Goal: Information Seeking & Learning: Learn about a topic

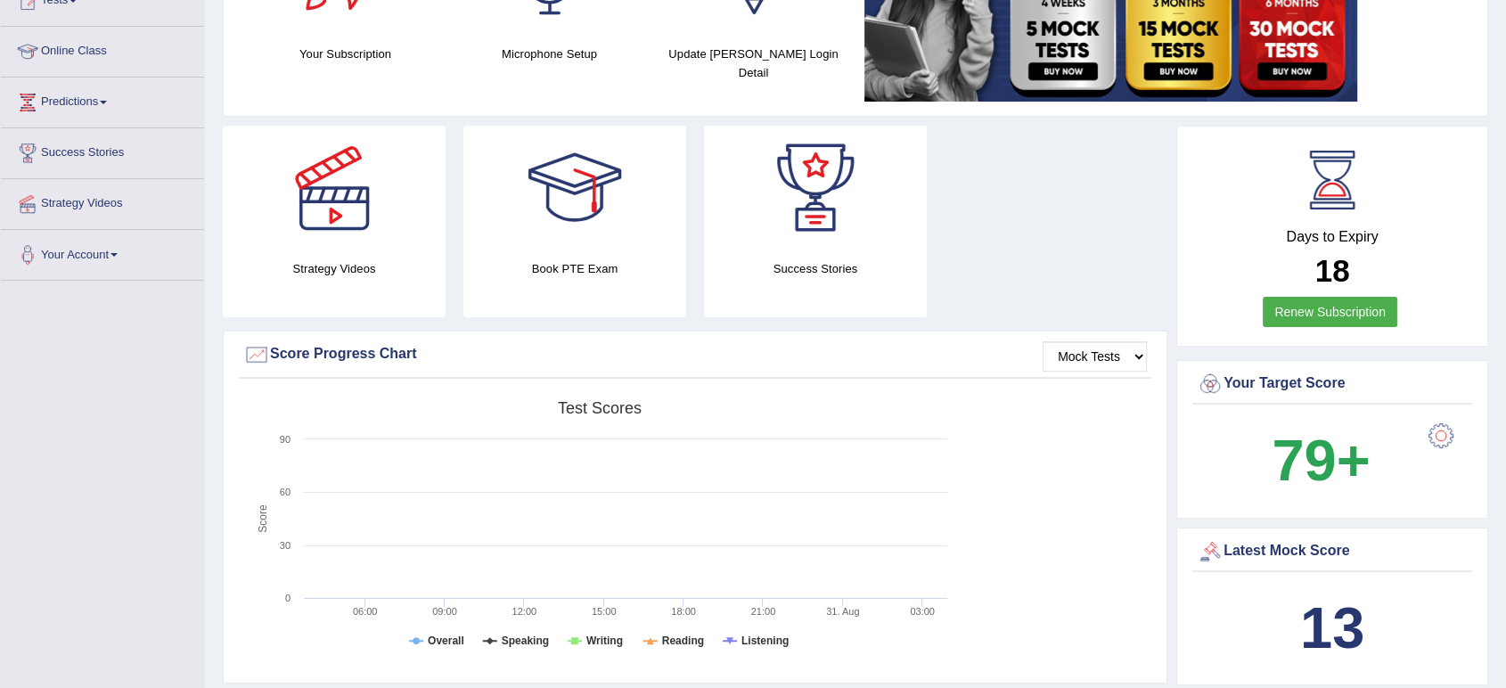
scroll to position [51, 0]
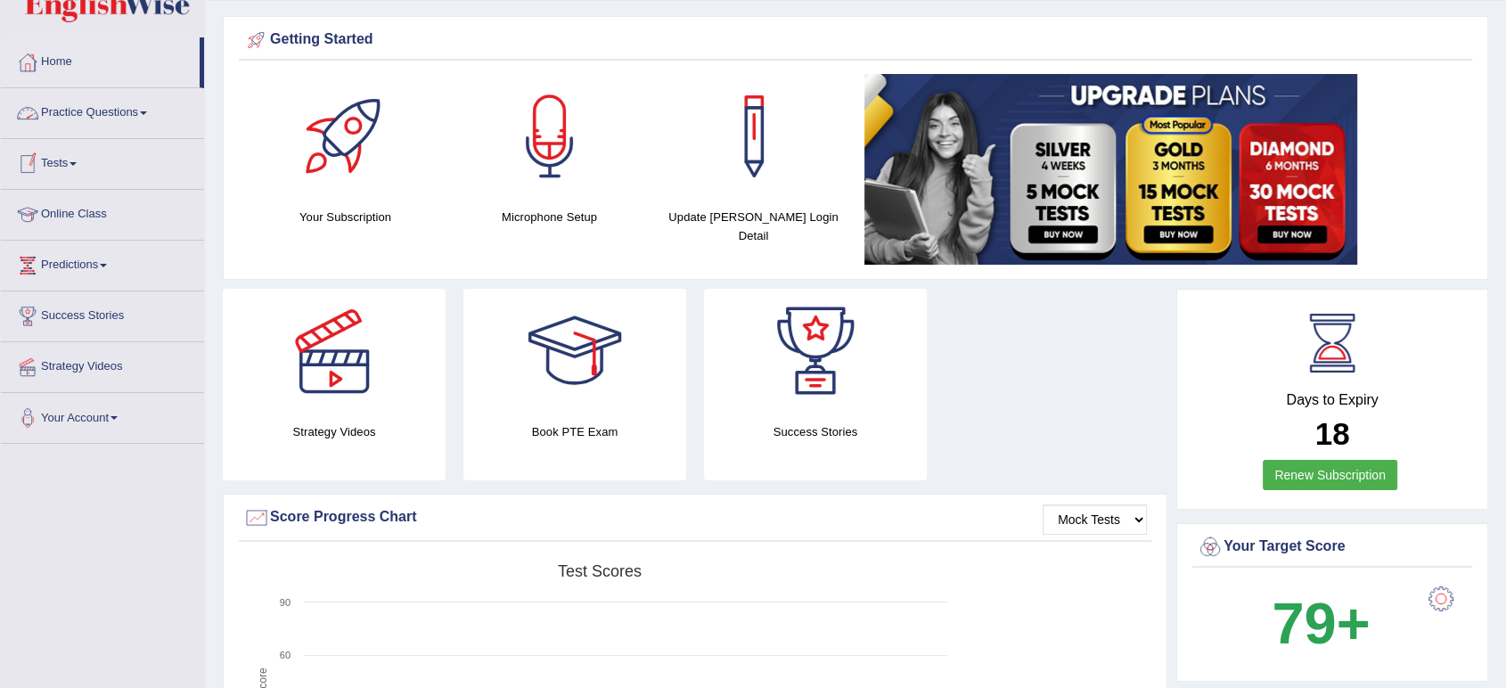
click at [142, 115] on link "Practice Questions" at bounding box center [102, 110] width 203 height 45
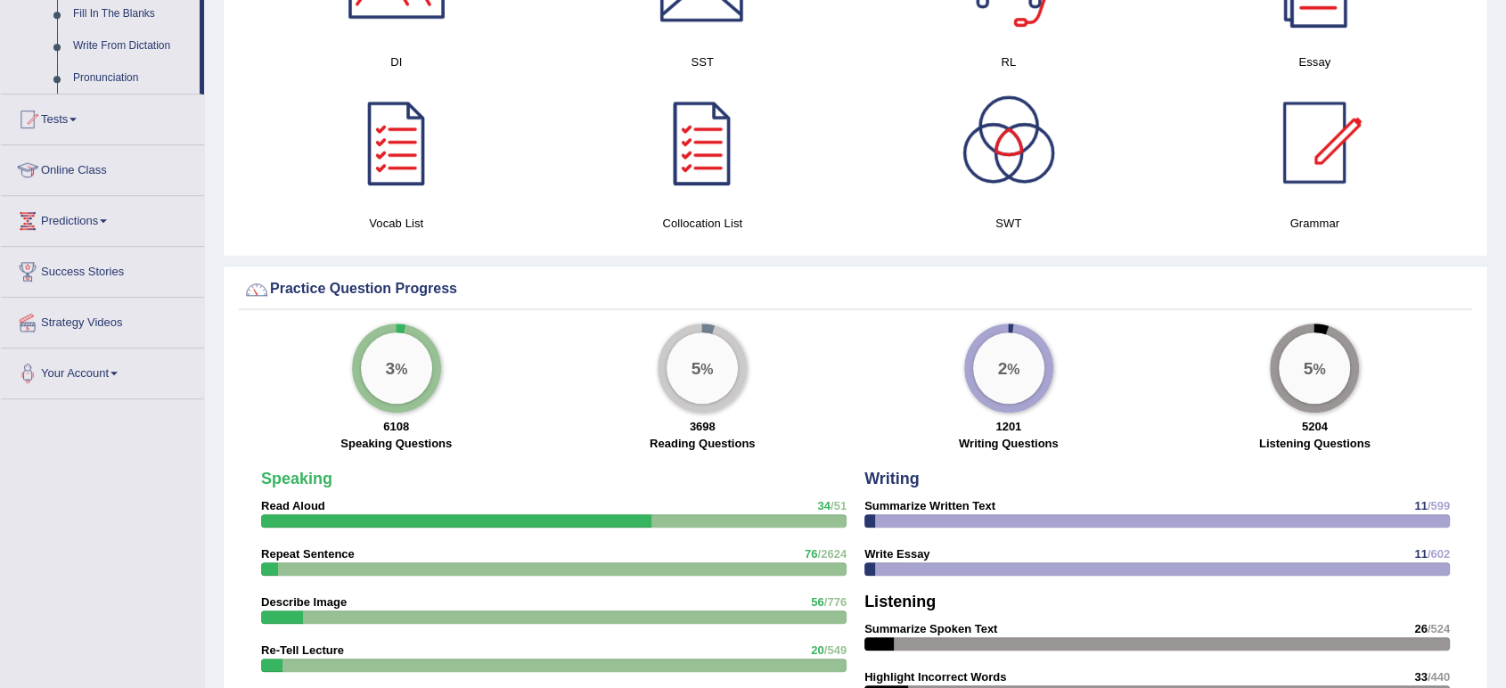
scroll to position [1041, 0]
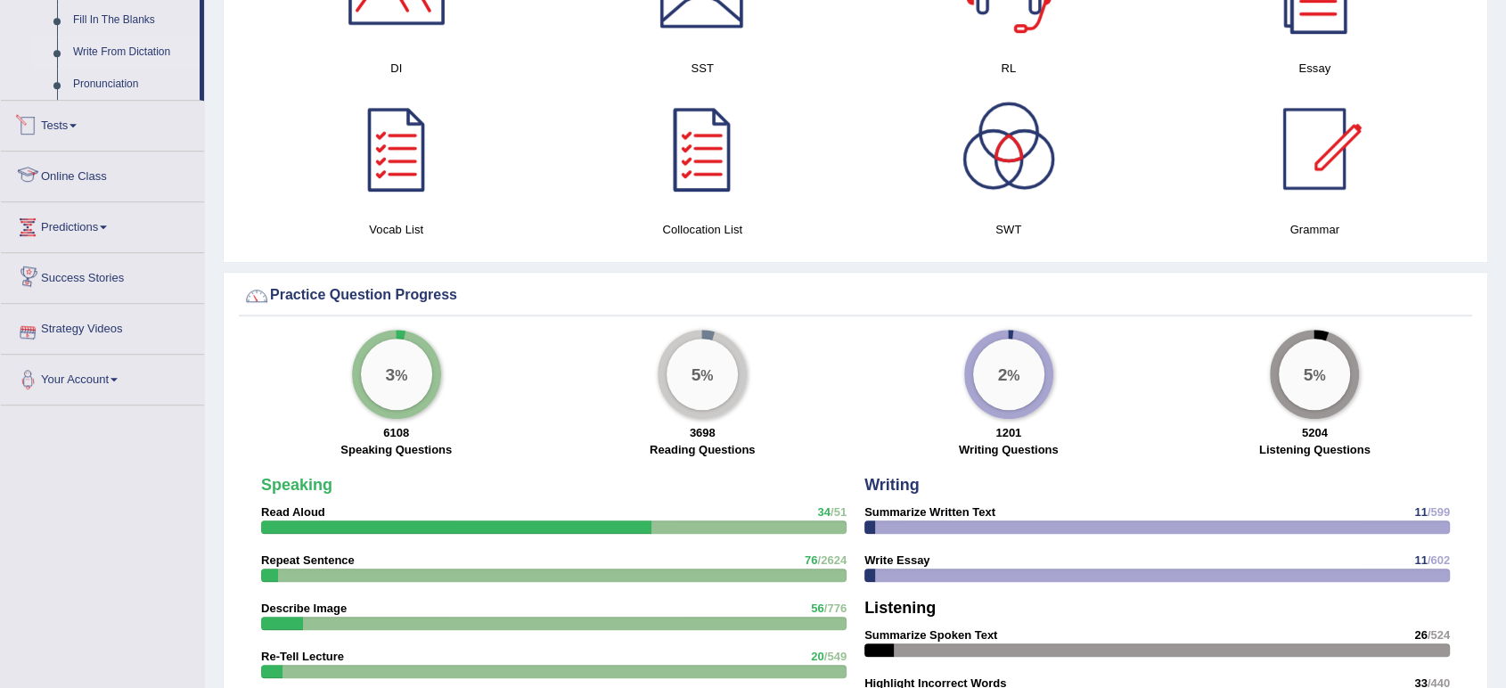
click at [115, 55] on link "Write From Dictation" at bounding box center [132, 53] width 135 height 32
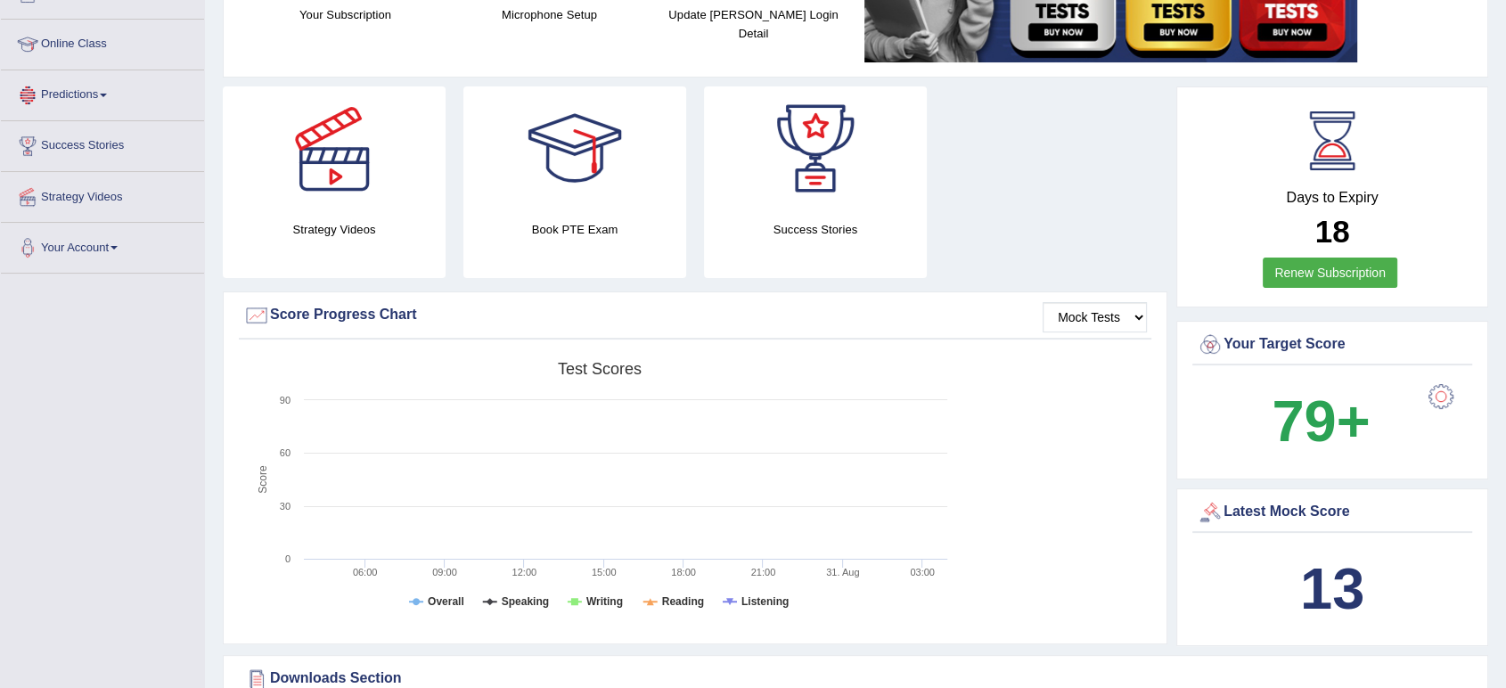
scroll to position [225, 0]
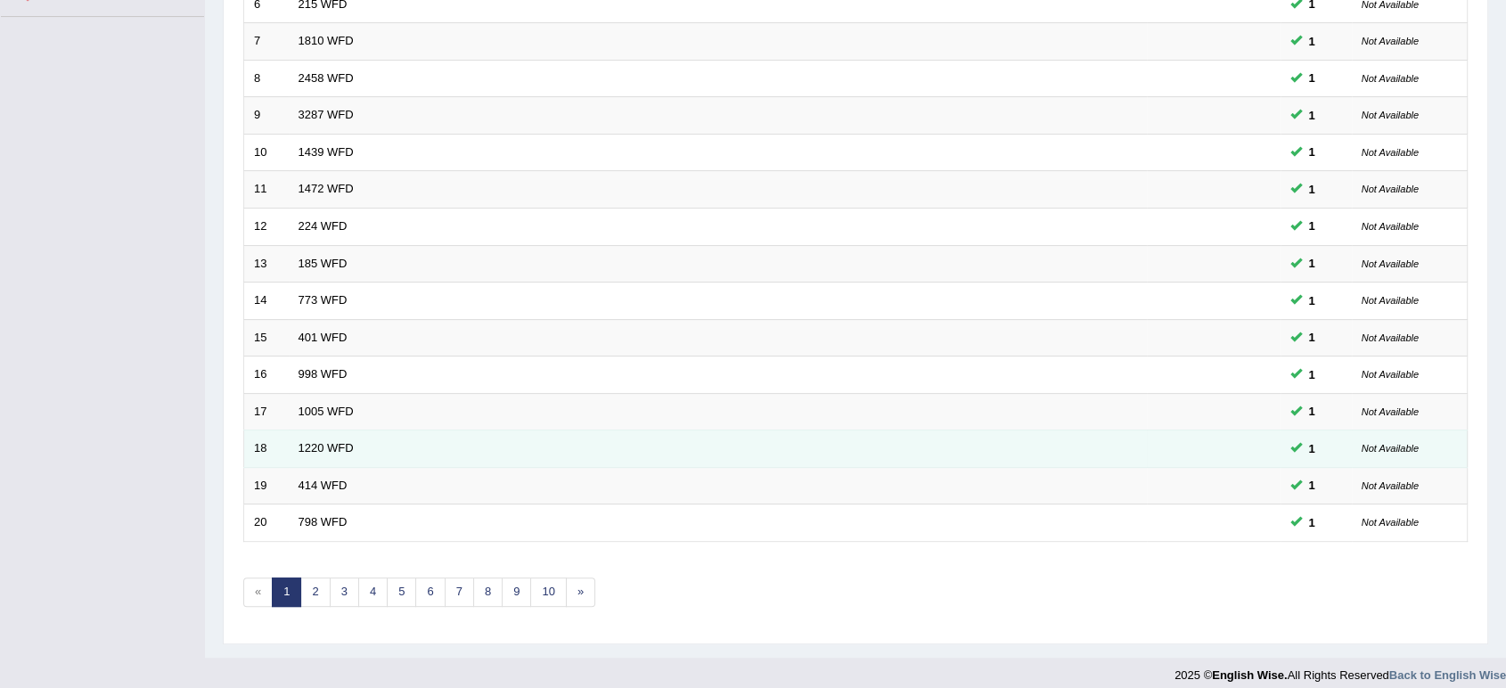
scroll to position [489, 0]
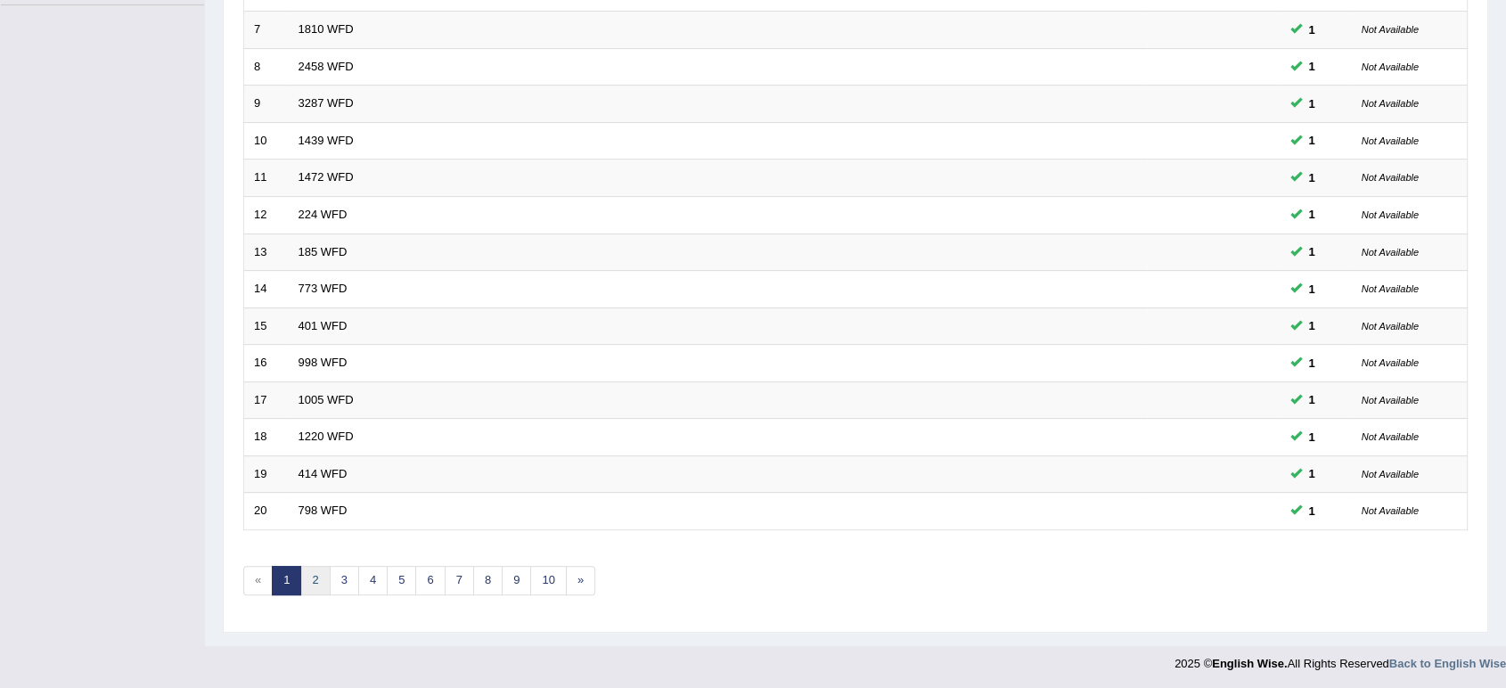
click at [308, 568] on link "2" at bounding box center [314, 580] width 29 height 29
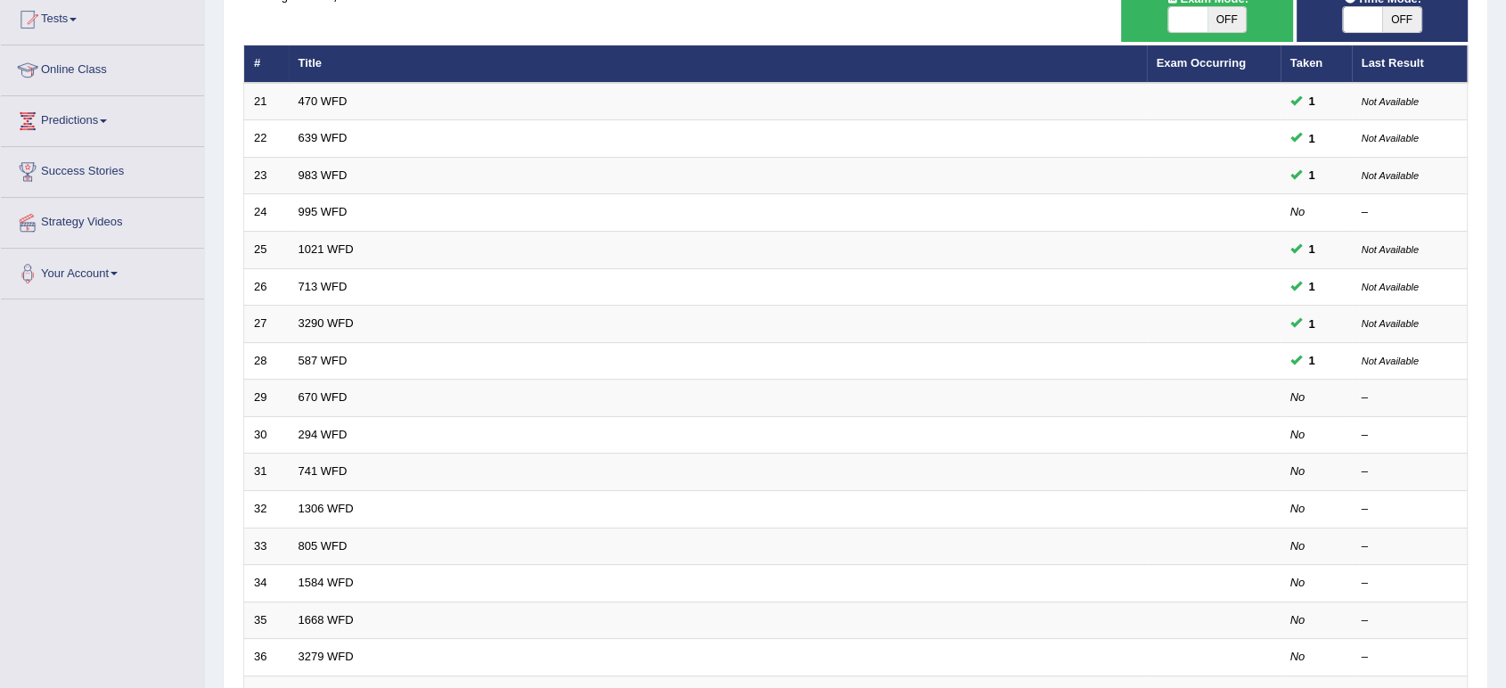
scroll to position [198, 0]
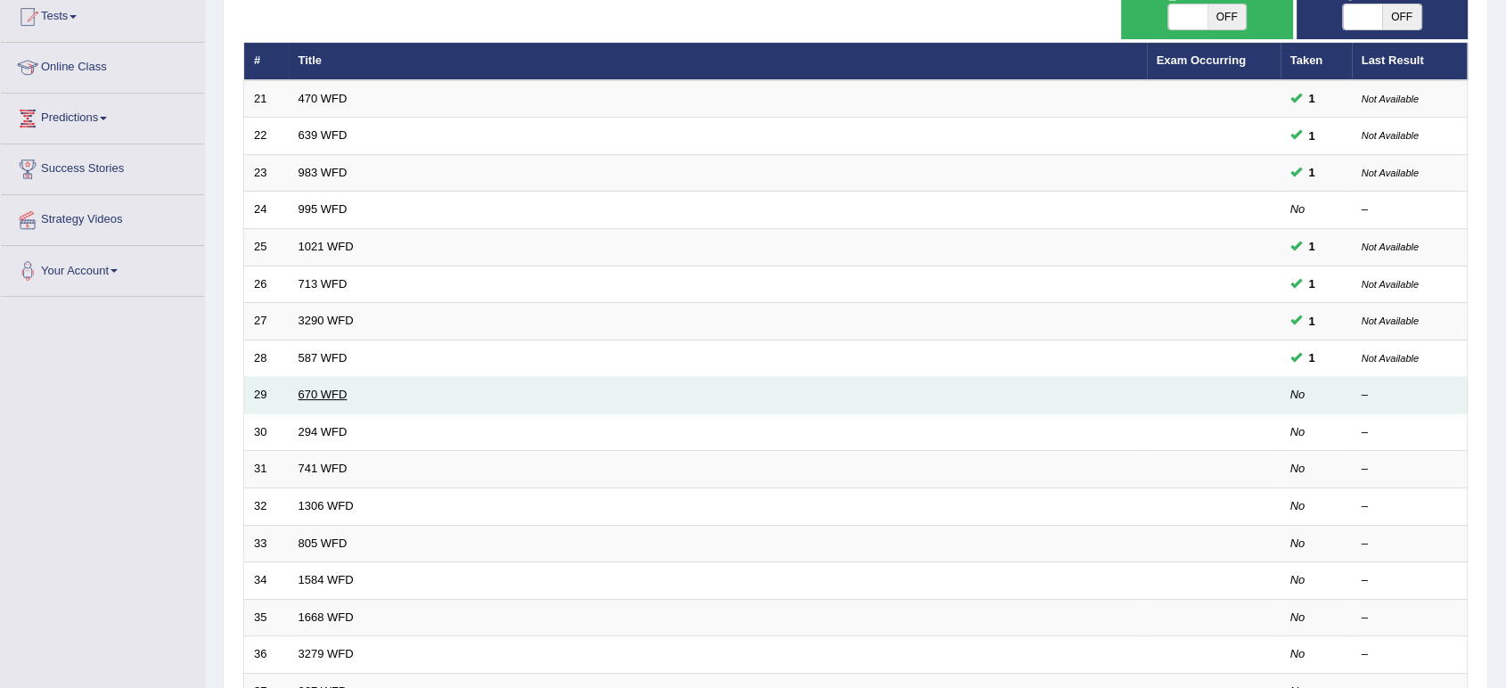
click at [307, 390] on link "670 WFD" at bounding box center [323, 394] width 49 height 13
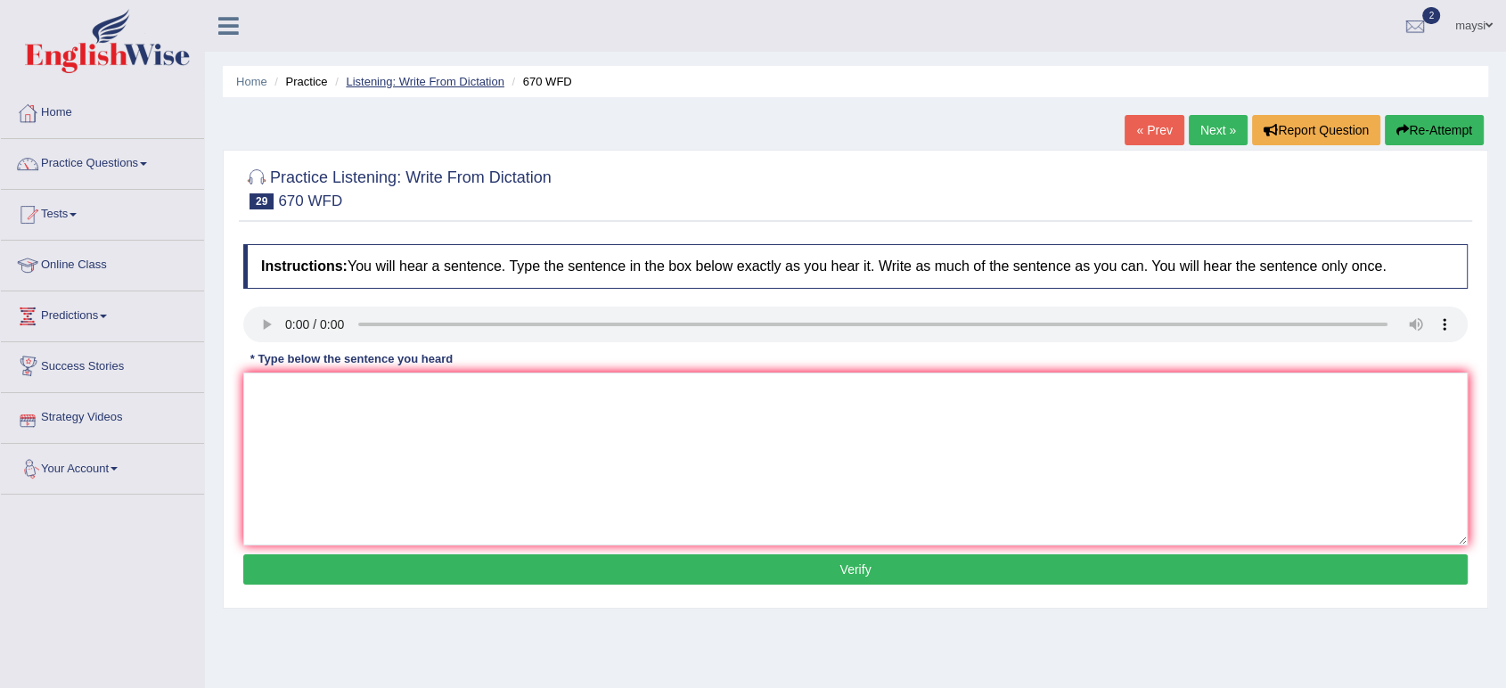
click at [492, 82] on link "Listening: Write From Dictation" at bounding box center [425, 81] width 159 height 13
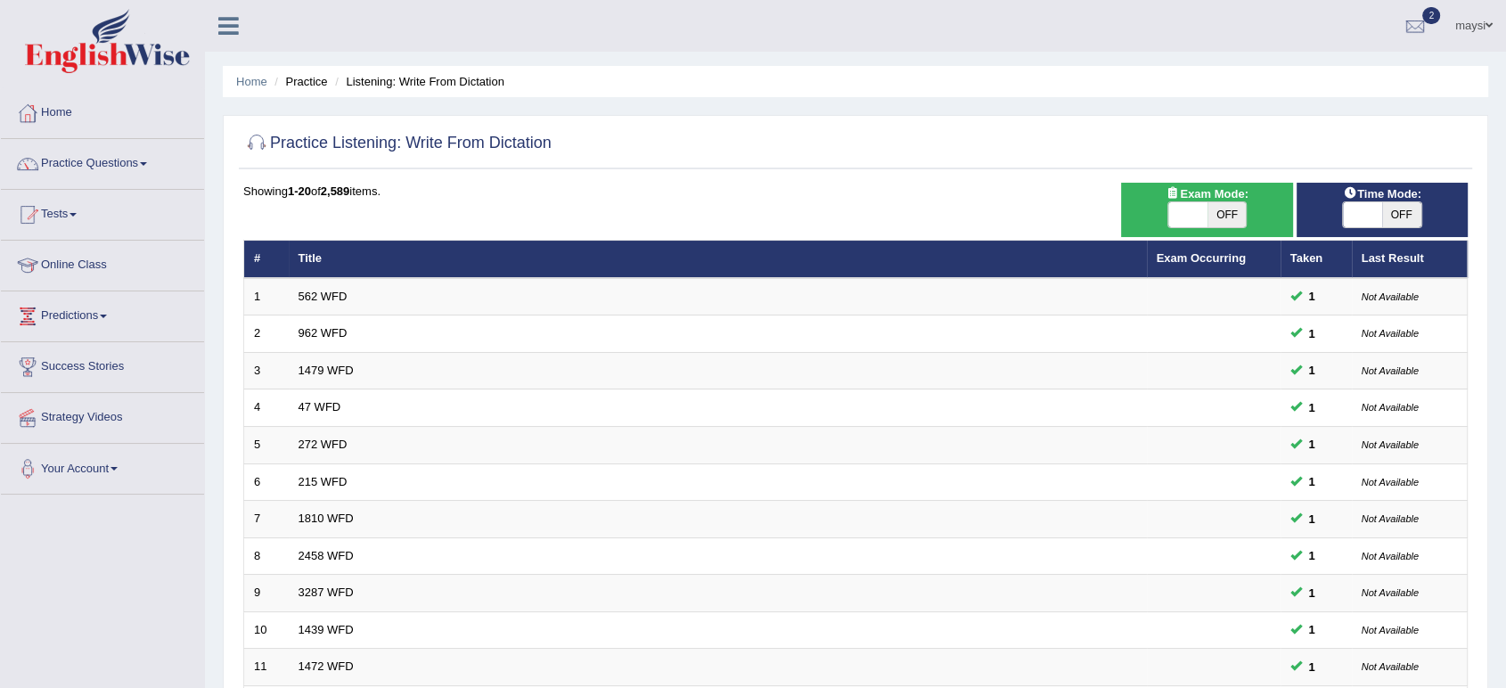
click at [1395, 214] on span "OFF" at bounding box center [1401, 214] width 39 height 25
checkbox input "true"
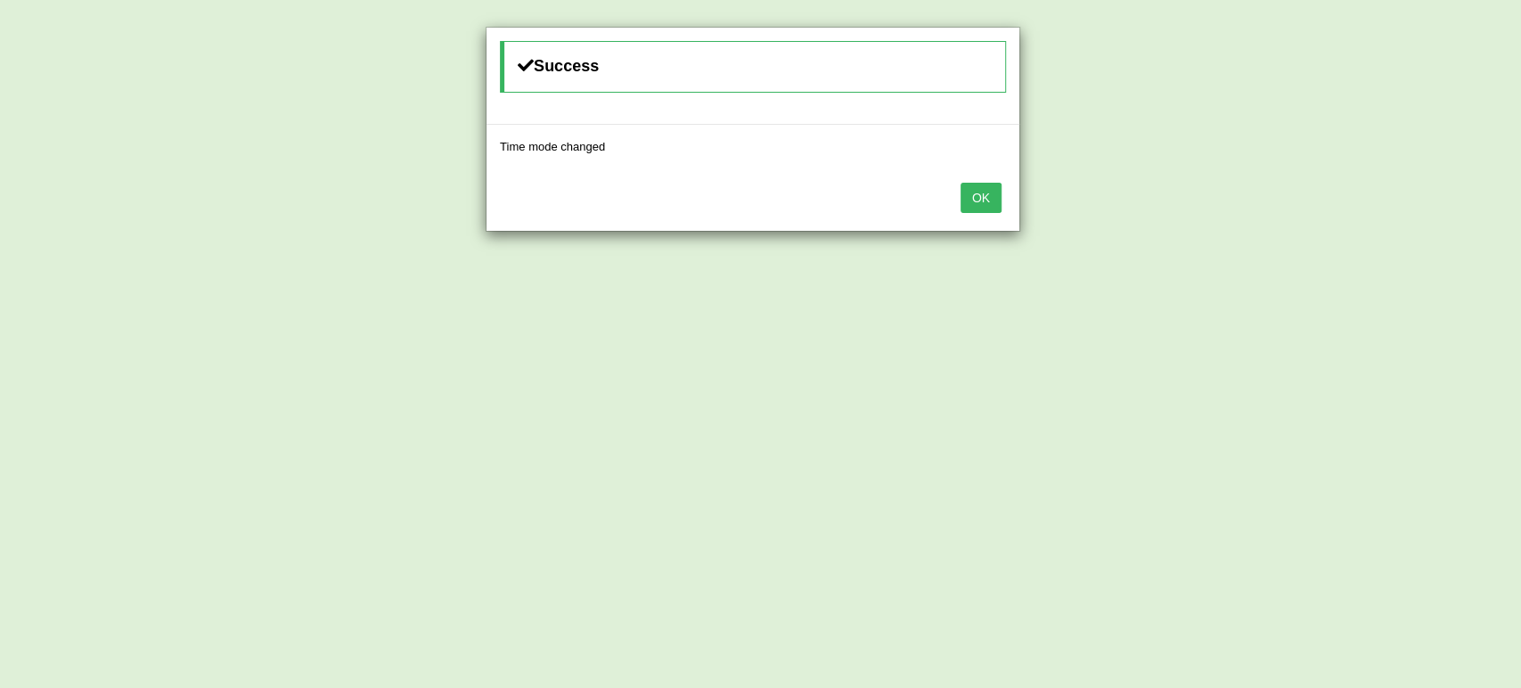
click at [997, 201] on button "OK" at bounding box center [981, 198] width 41 height 30
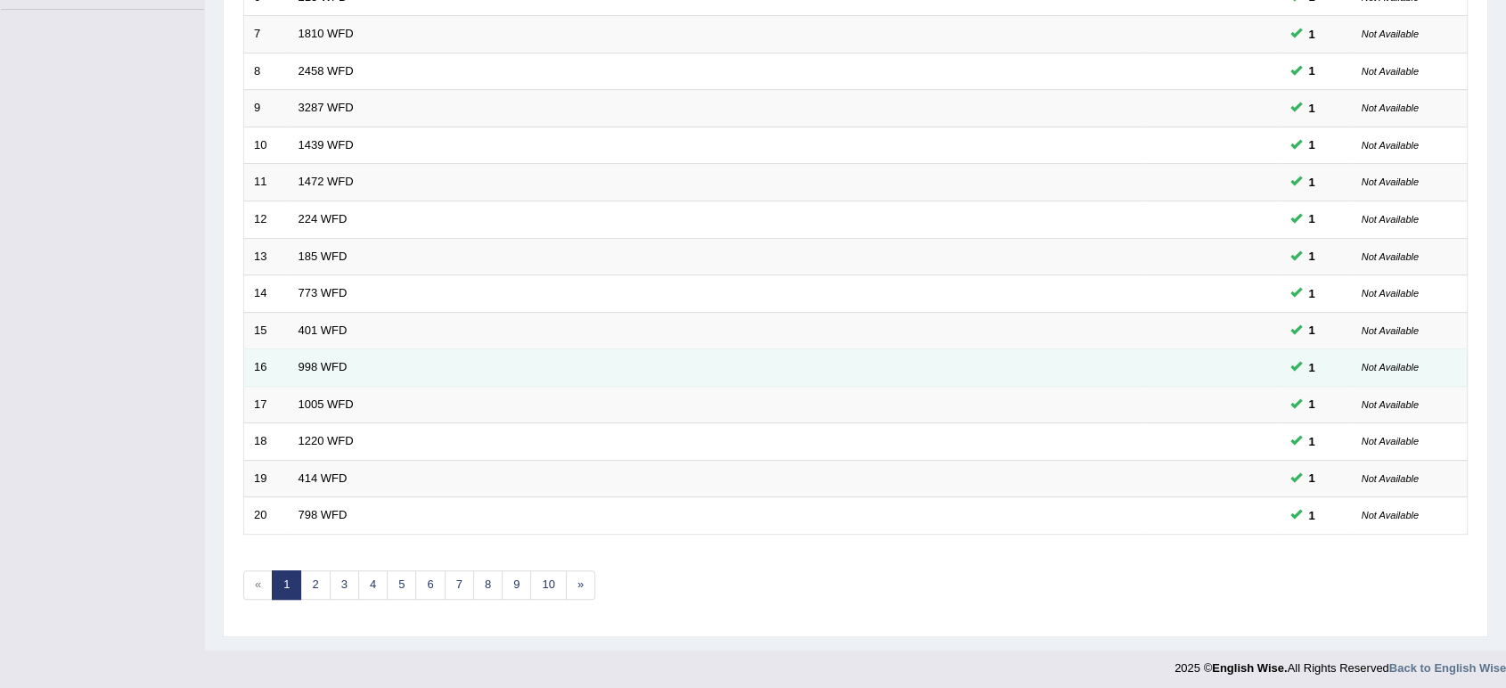
scroll to position [489, 0]
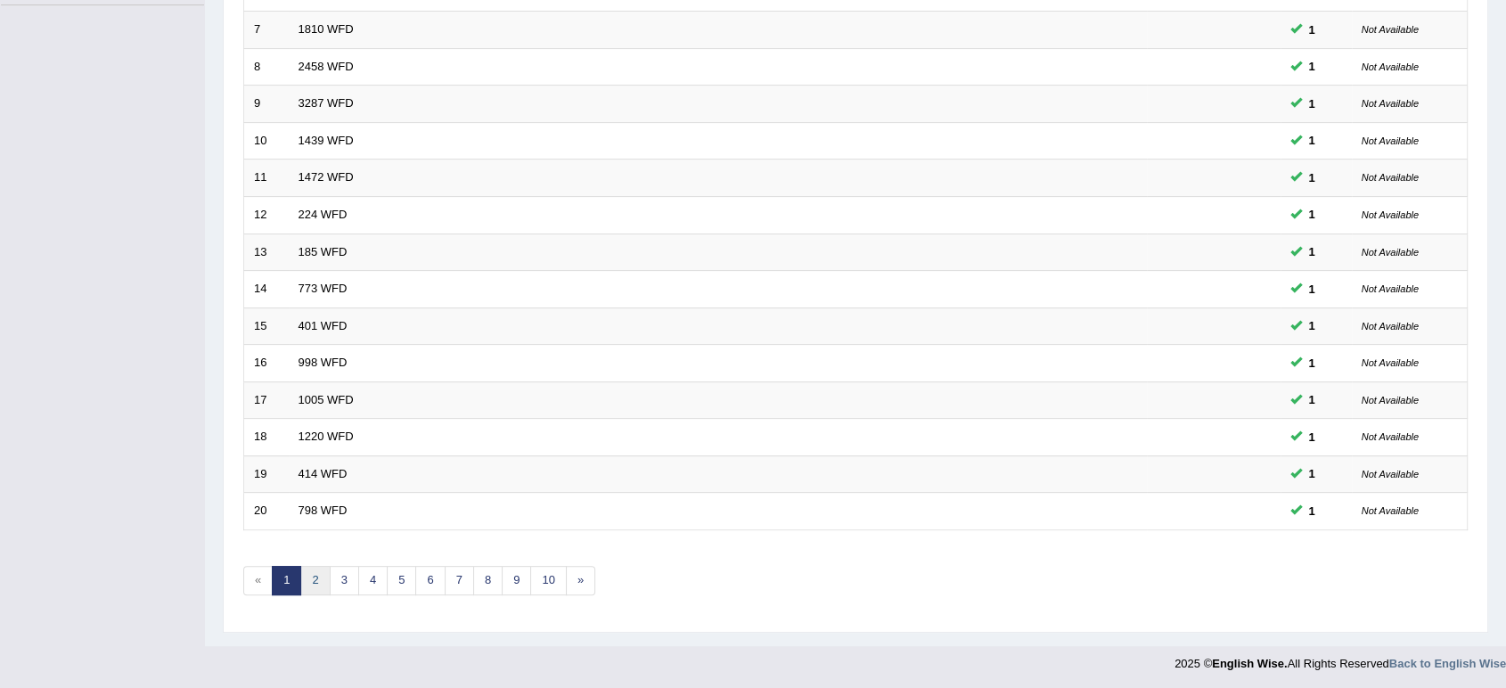
click at [311, 577] on link "2" at bounding box center [314, 580] width 29 height 29
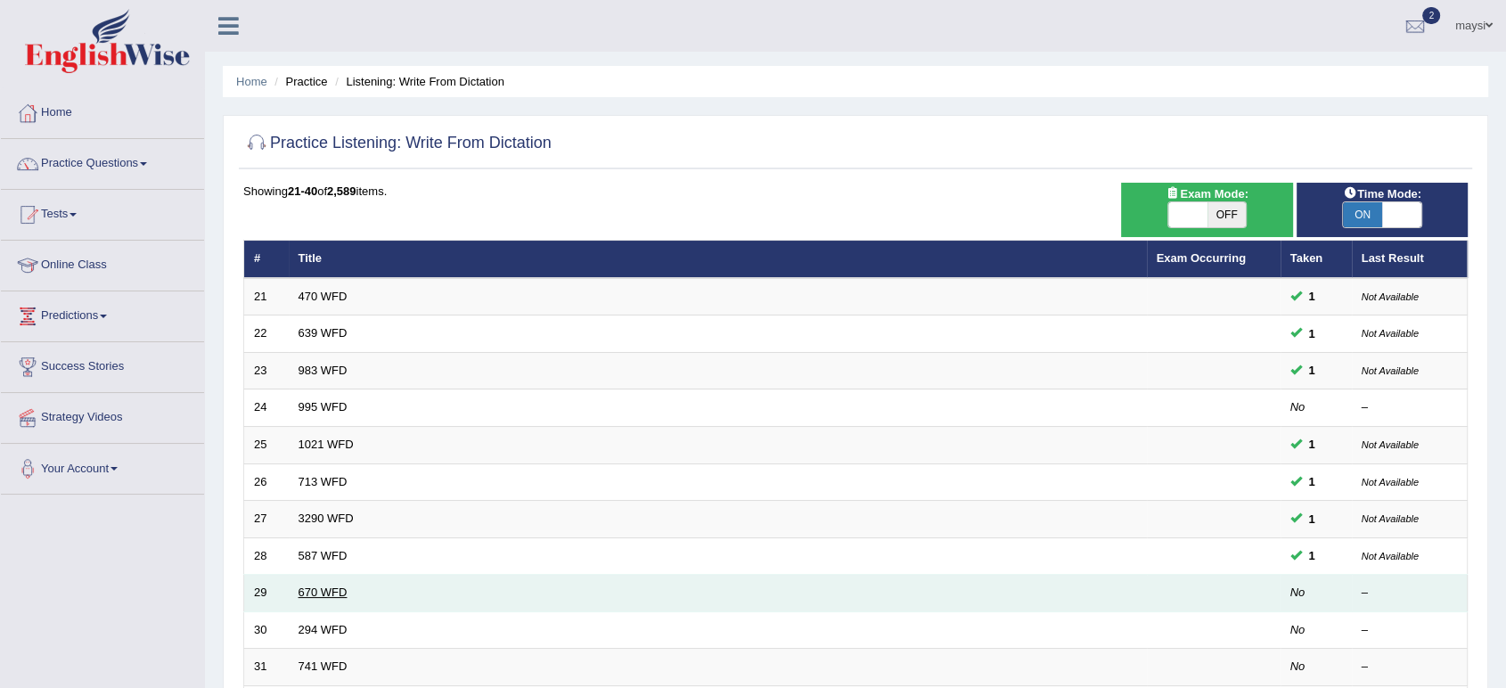
click at [321, 585] on link "670 WFD" at bounding box center [323, 591] width 49 height 13
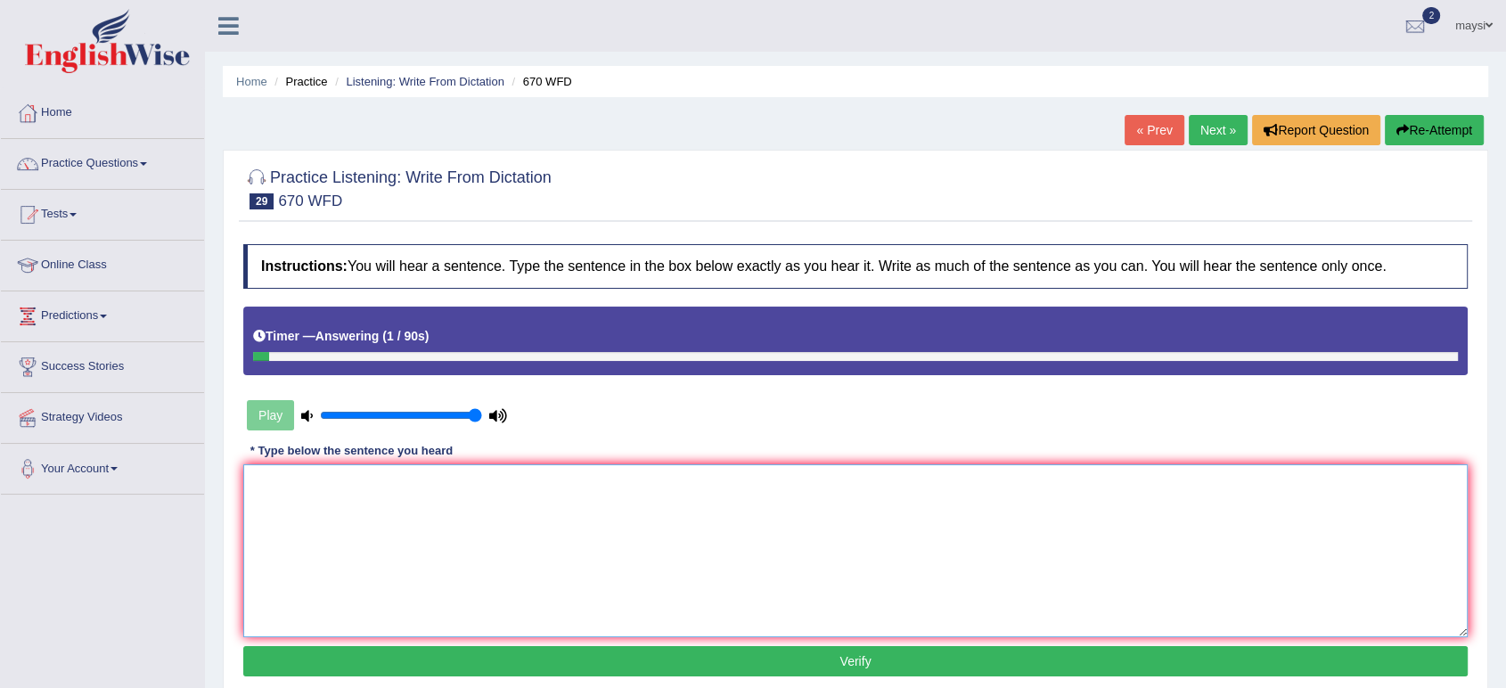
click at [428, 481] on textarea at bounding box center [855, 550] width 1224 height 173
type textarea "Students can find news of climate change."
click at [503, 659] on button "Verify" at bounding box center [855, 661] width 1224 height 30
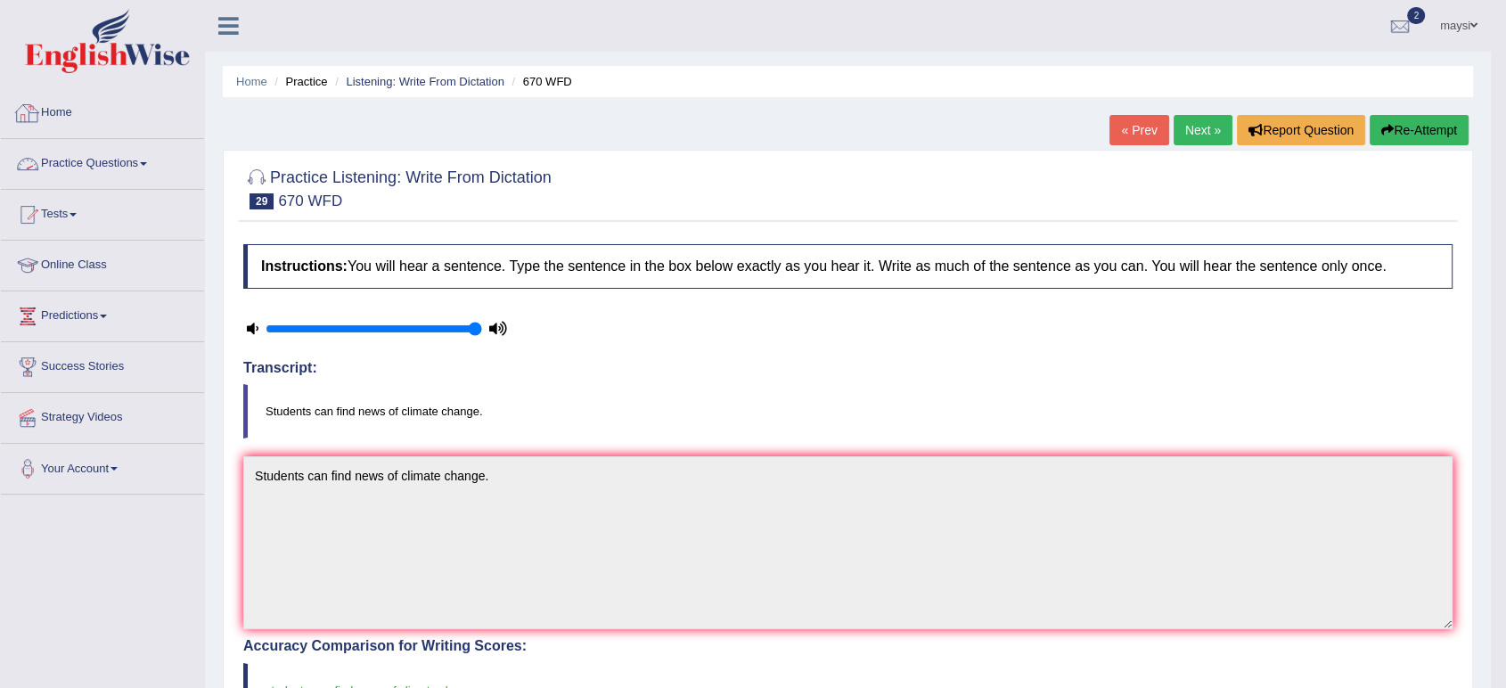
click at [125, 155] on link "Practice Questions" at bounding box center [102, 161] width 203 height 45
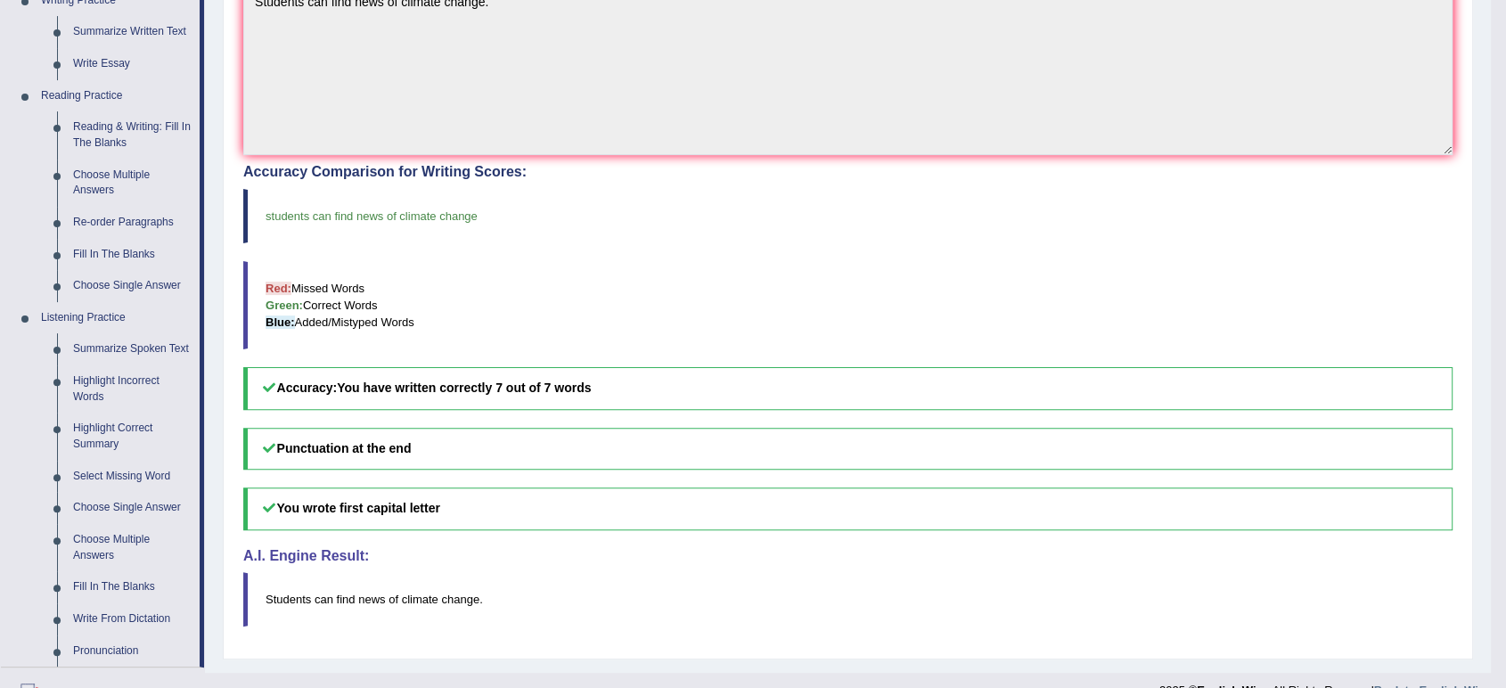
scroll to position [560, 0]
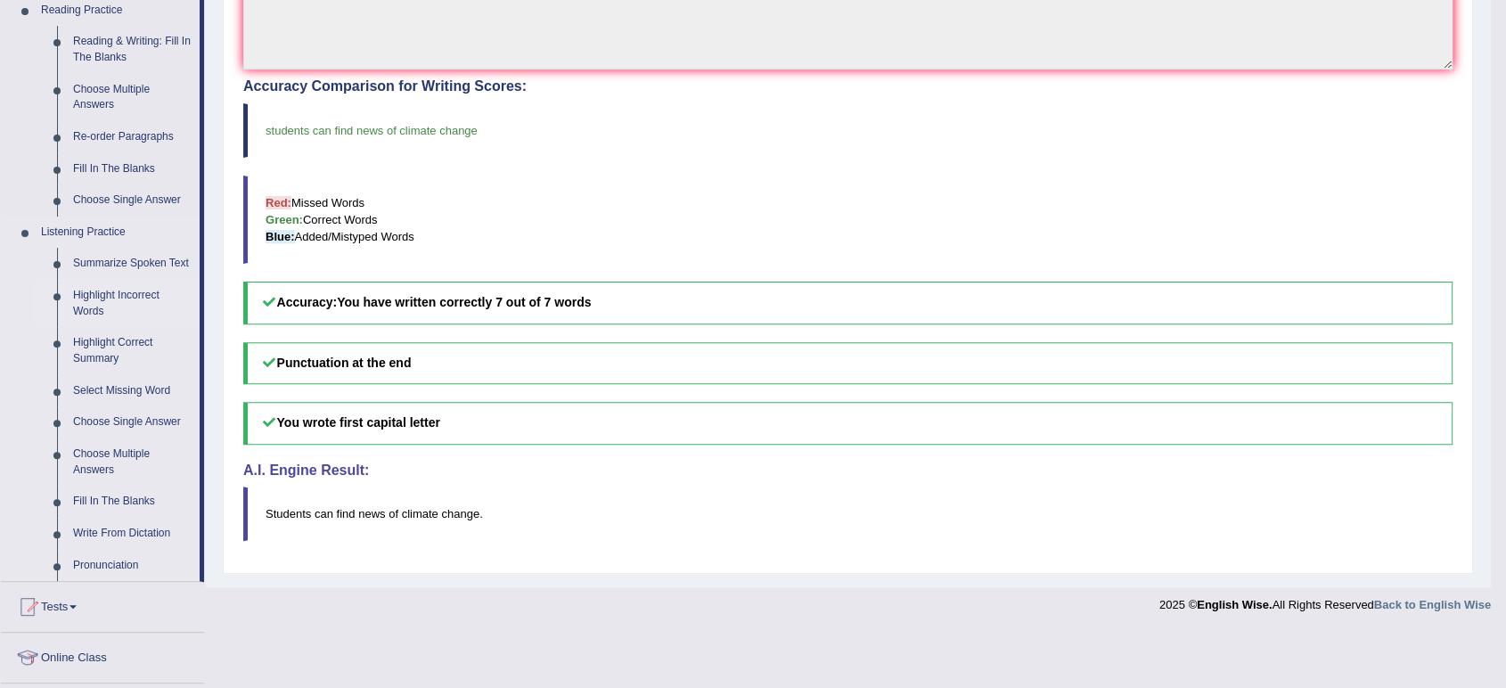
click at [93, 298] on link "Highlight Incorrect Words" at bounding box center [132, 303] width 135 height 47
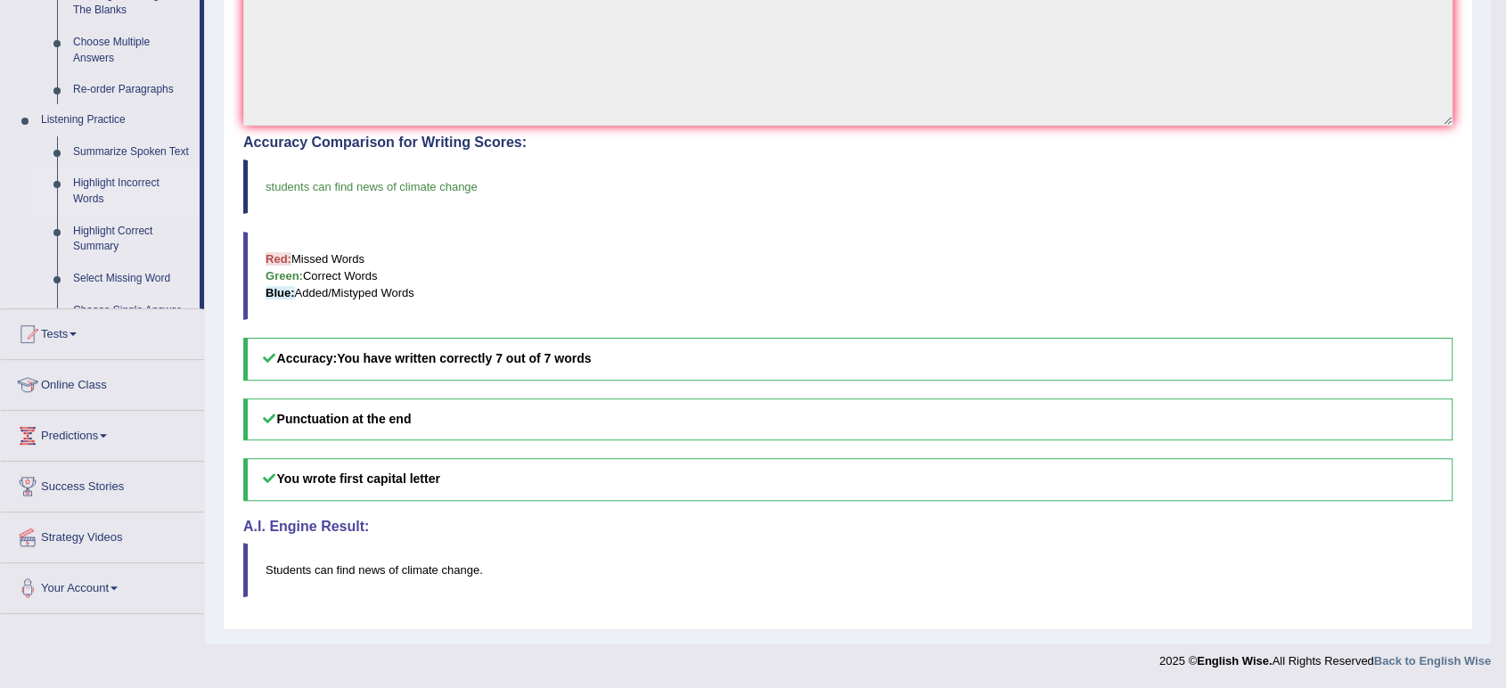
scroll to position [503, 0]
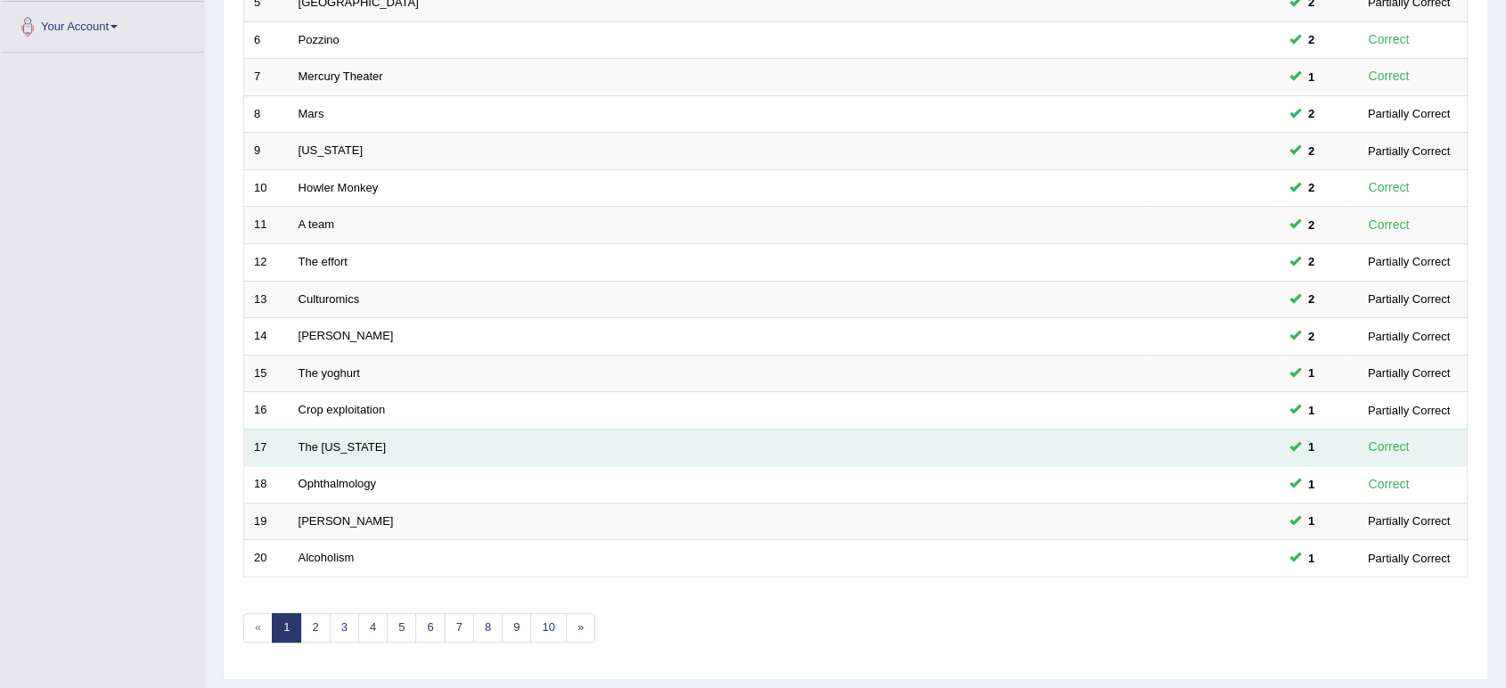
scroll to position [489, 0]
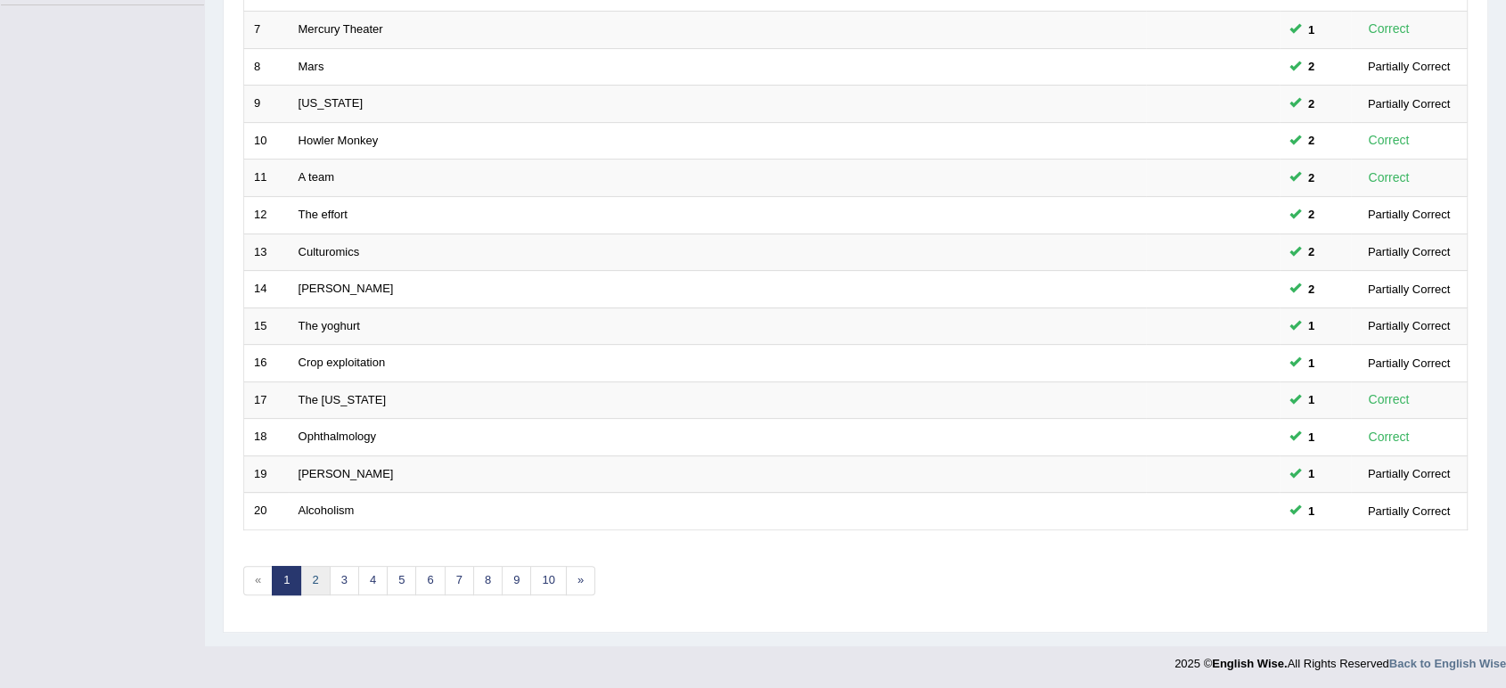
click at [314, 577] on link "2" at bounding box center [314, 580] width 29 height 29
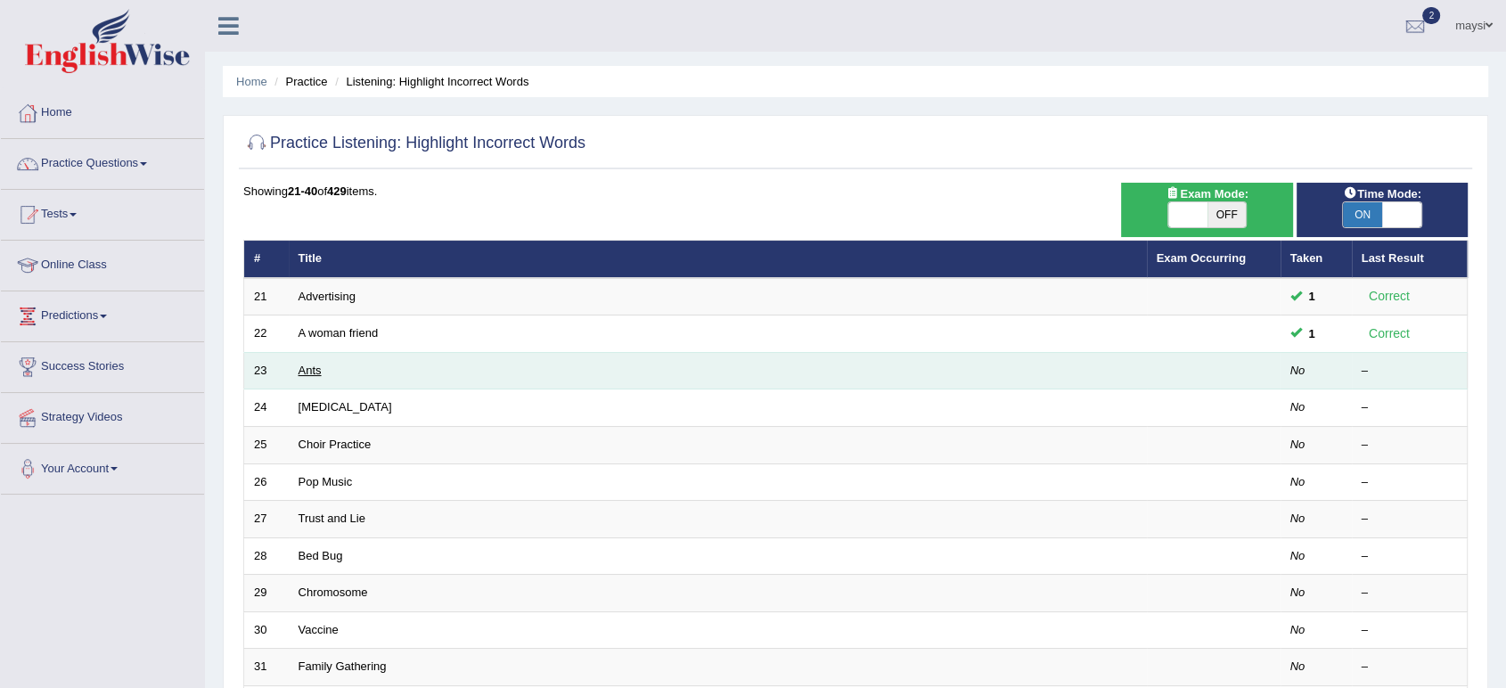
click at [303, 365] on link "Ants" at bounding box center [310, 370] width 23 height 13
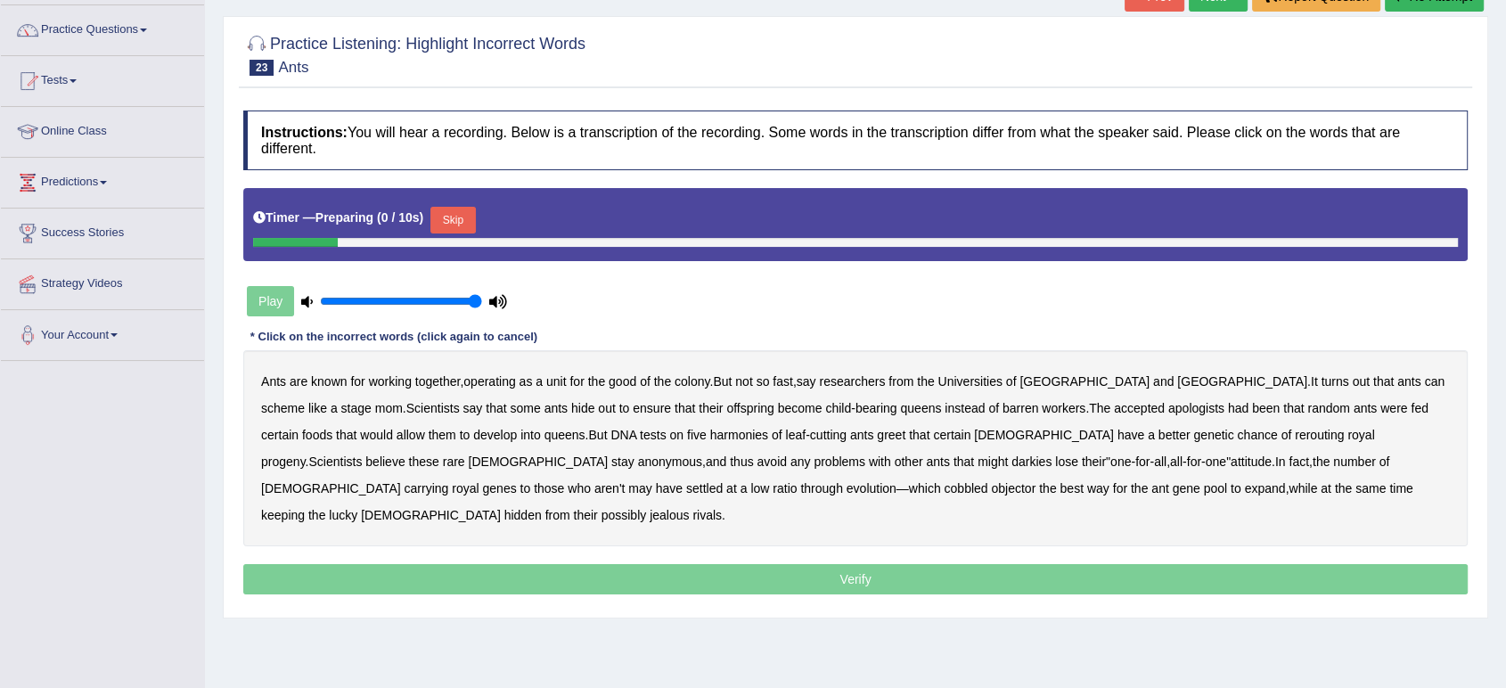
scroll to position [247, 0]
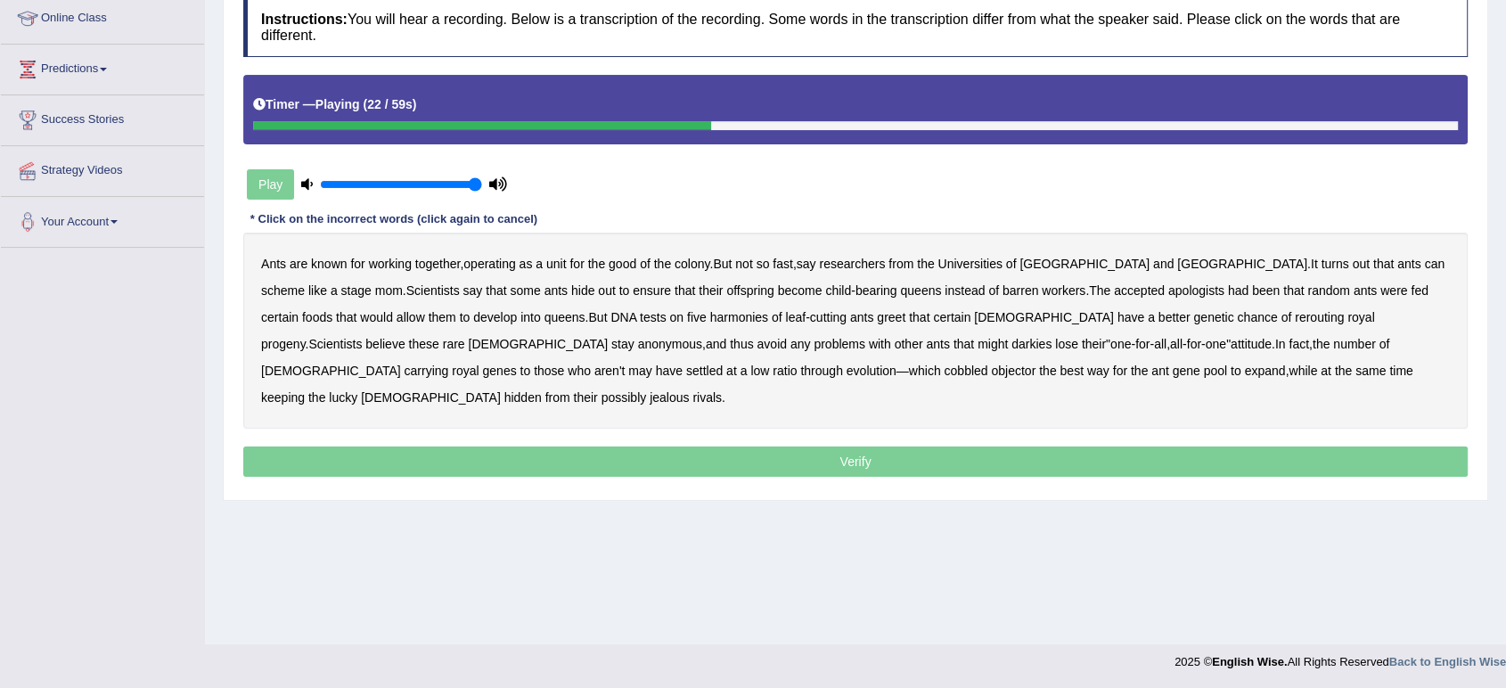
click at [1168, 290] on b "apologists" at bounding box center [1196, 290] width 56 height 14
click at [710, 318] on b "harmonies" at bounding box center [739, 317] width 58 height 14
click at [877, 317] on b "greet" at bounding box center [891, 317] width 29 height 14
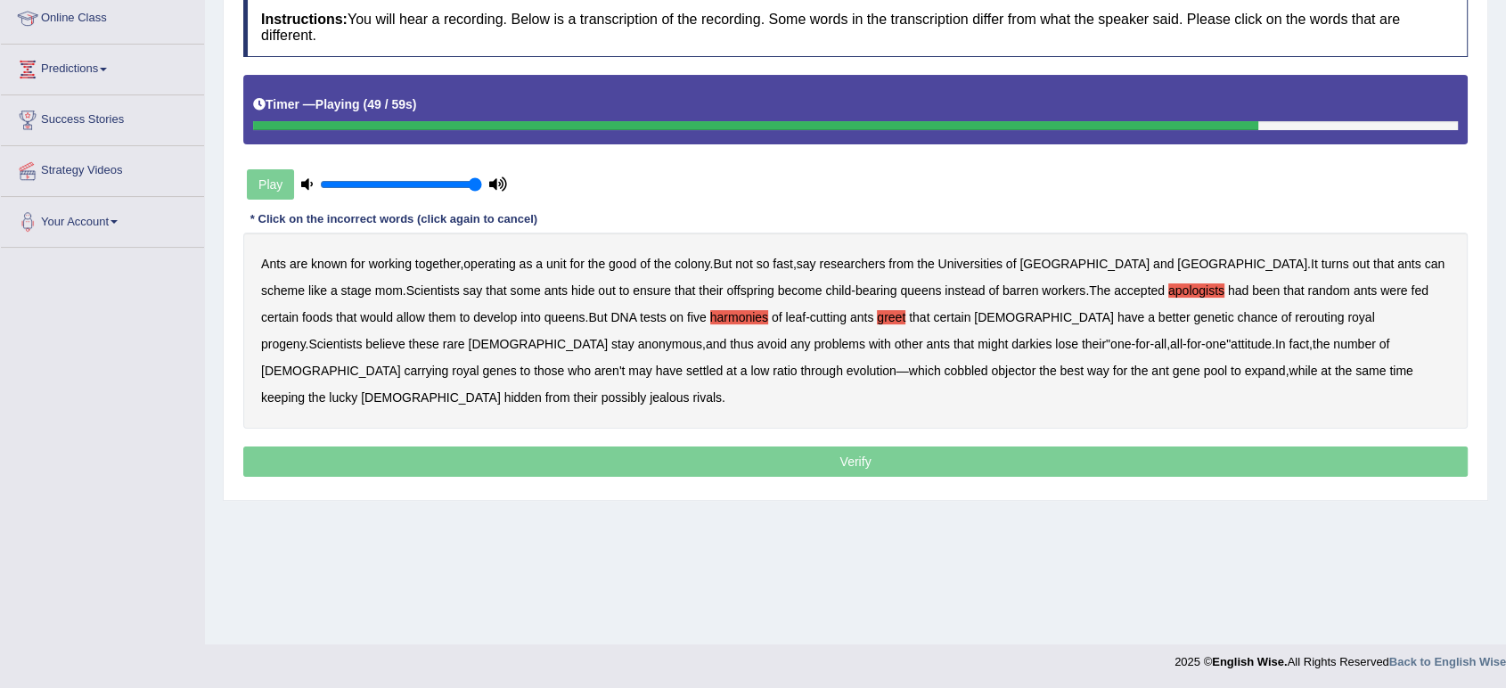
click at [626, 364] on b "aren't" at bounding box center [609, 371] width 31 height 14
click at [1289, 373] on b "while" at bounding box center [1303, 371] width 29 height 14
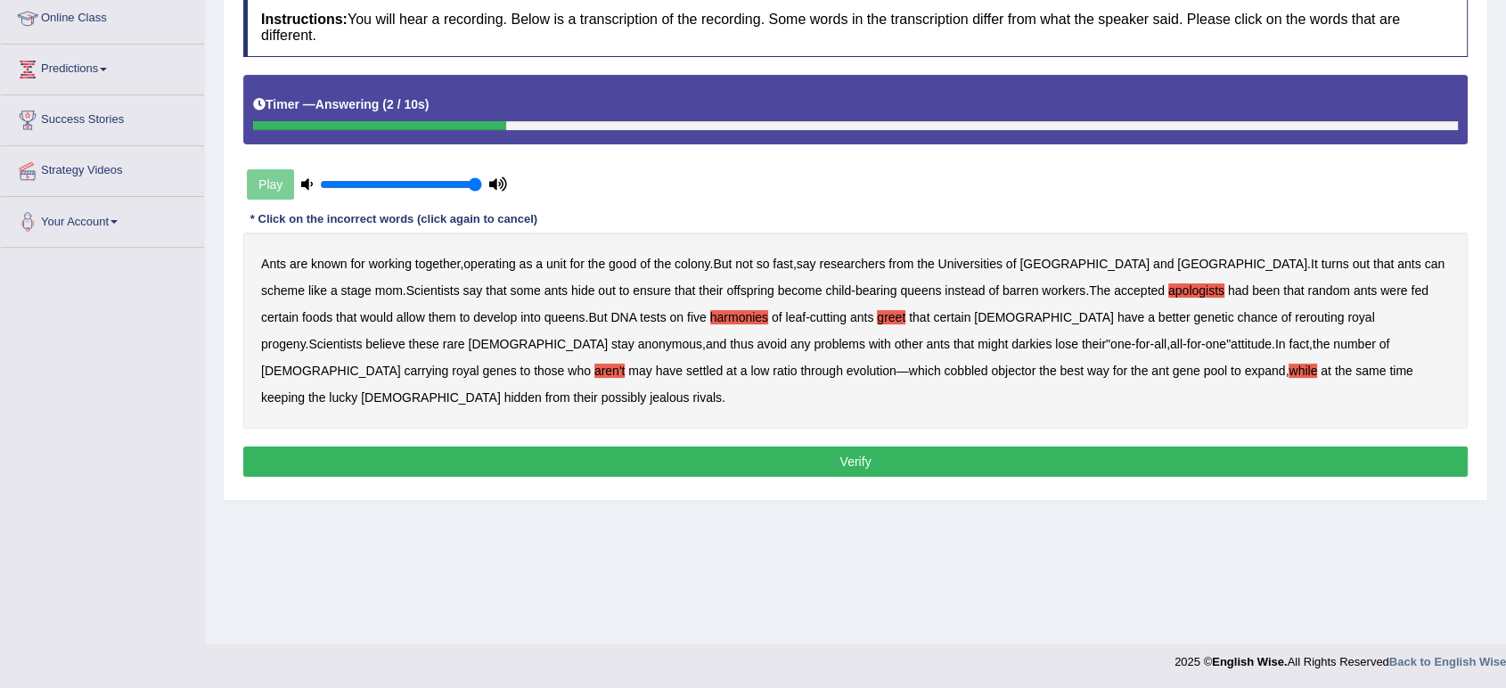
click at [797, 446] on button "Verify" at bounding box center [855, 461] width 1224 height 30
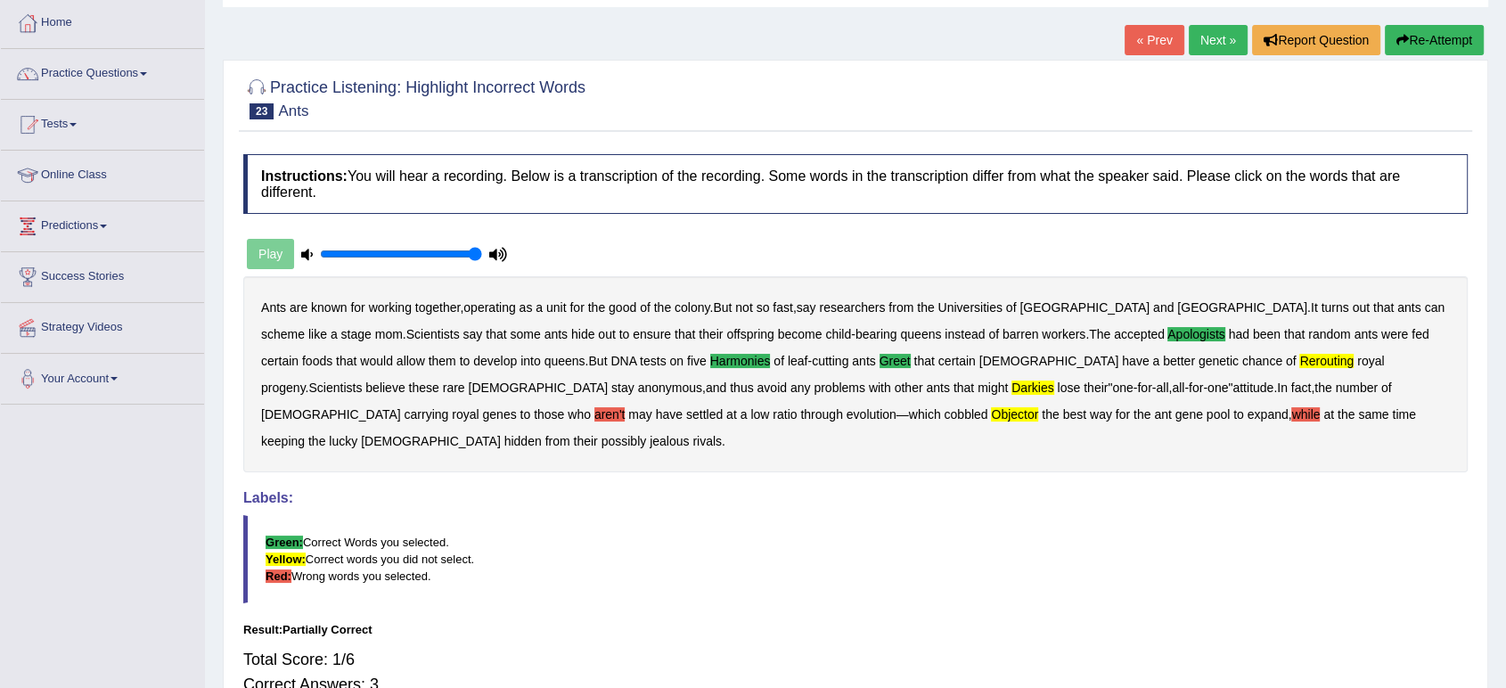
scroll to position [0, 0]
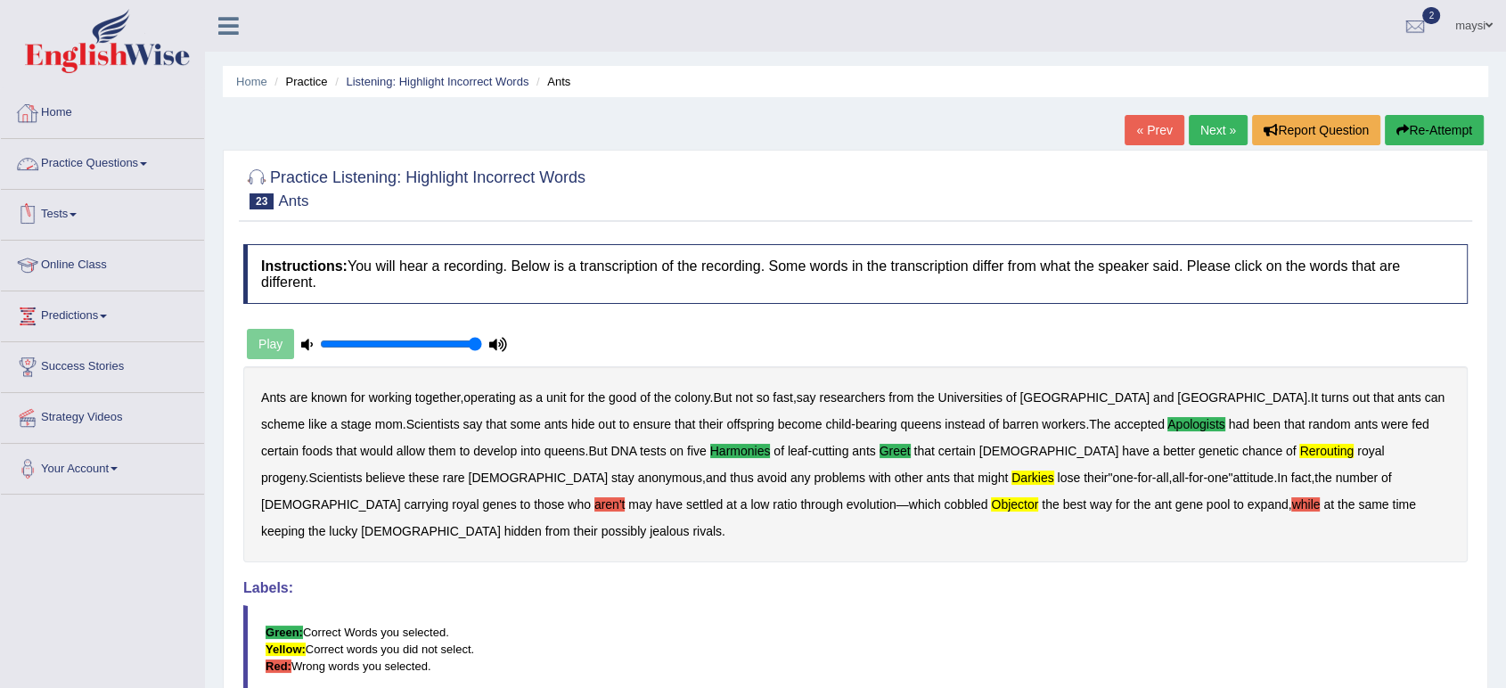
click at [48, 104] on link "Home" at bounding box center [102, 110] width 203 height 45
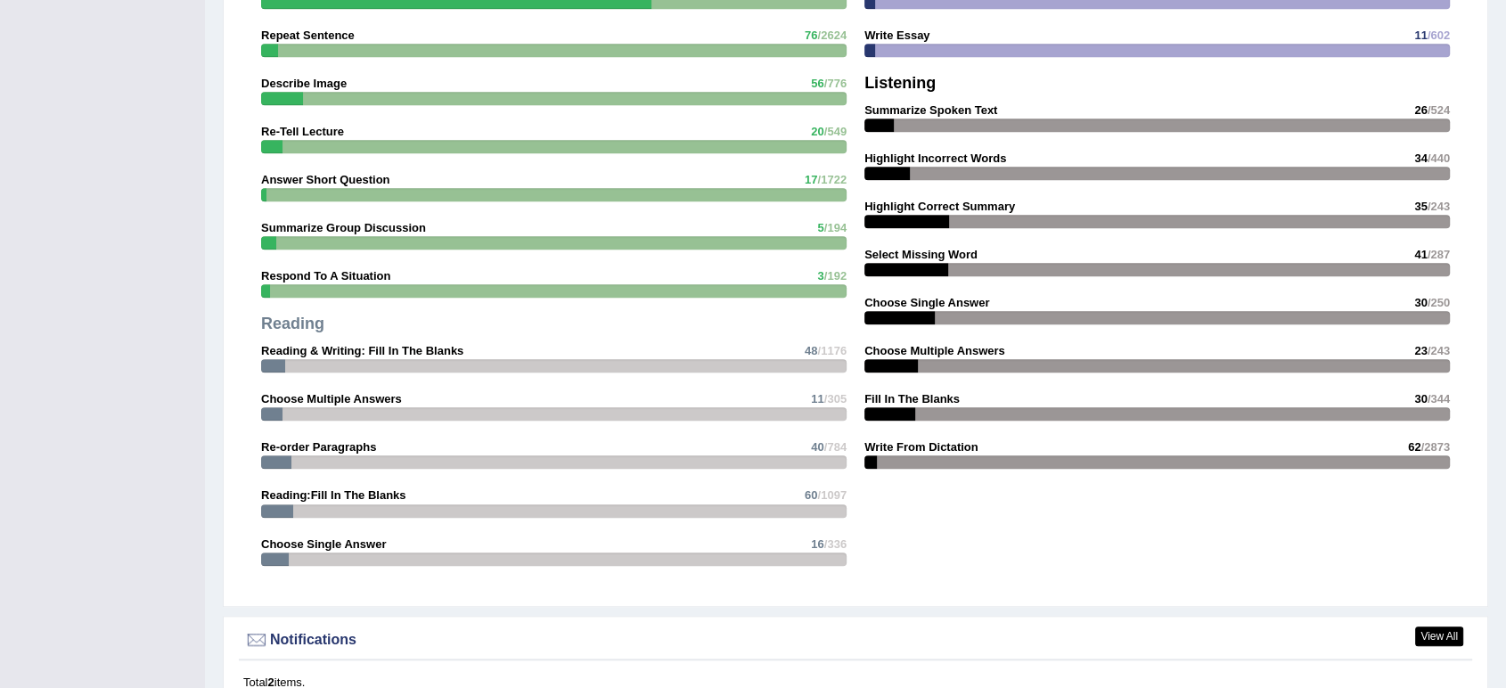
scroll to position [1485, 0]
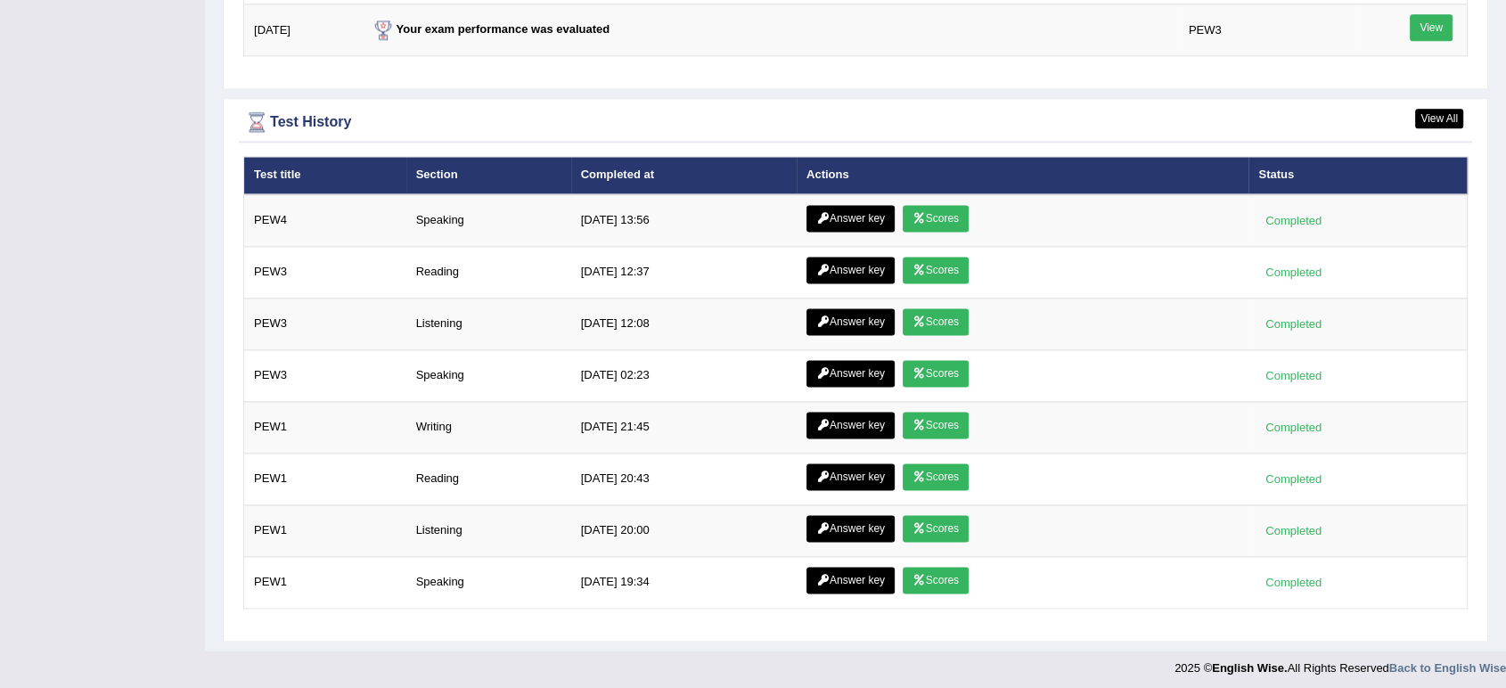
scroll to position [2394, 0]
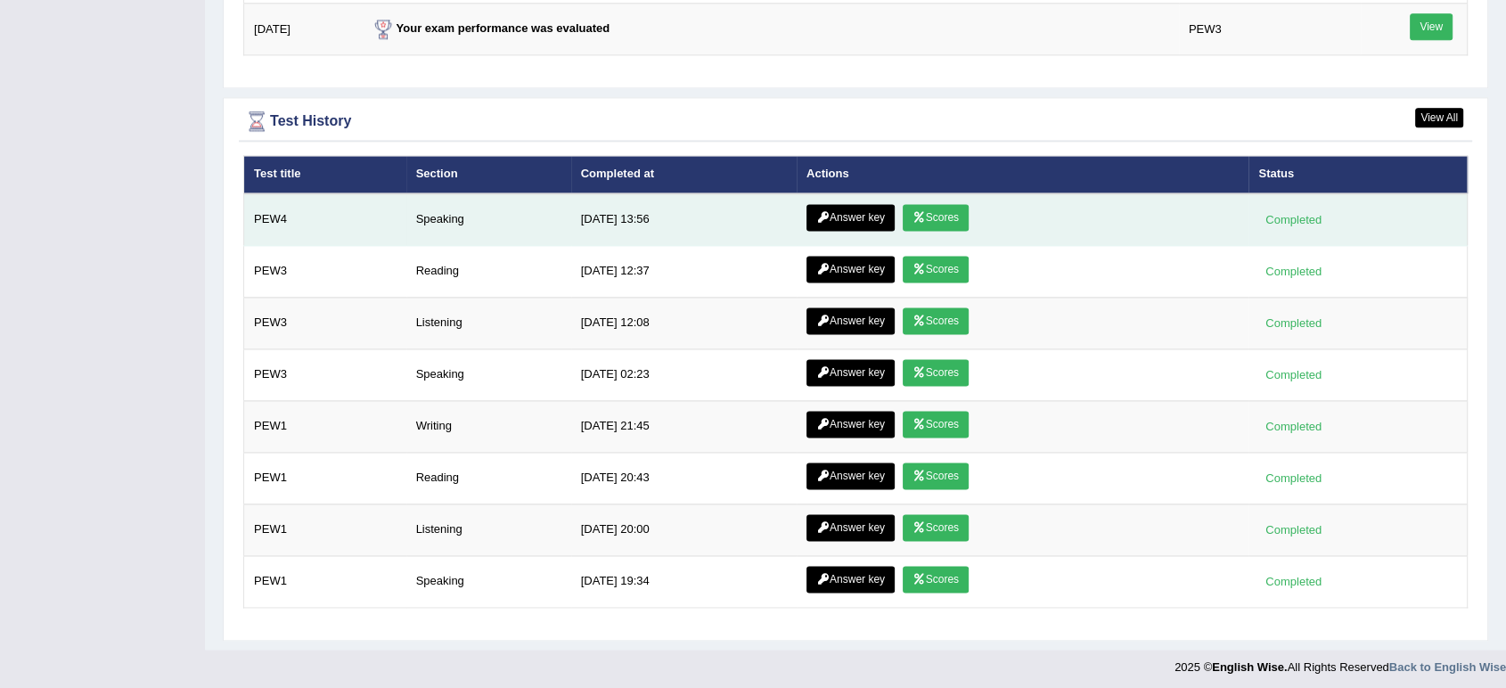
click at [929, 207] on link "Scores" at bounding box center [936, 217] width 66 height 27
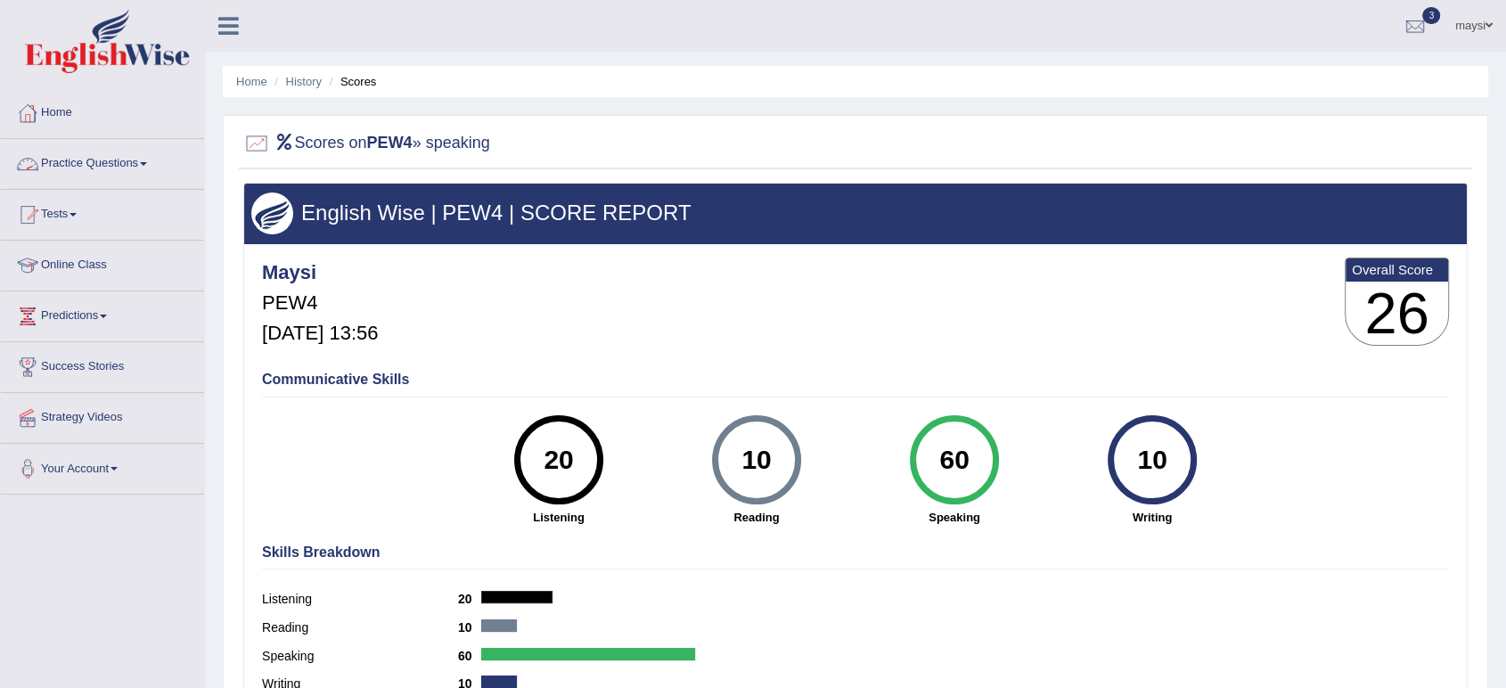
click at [61, 117] on link "Home" at bounding box center [102, 110] width 203 height 45
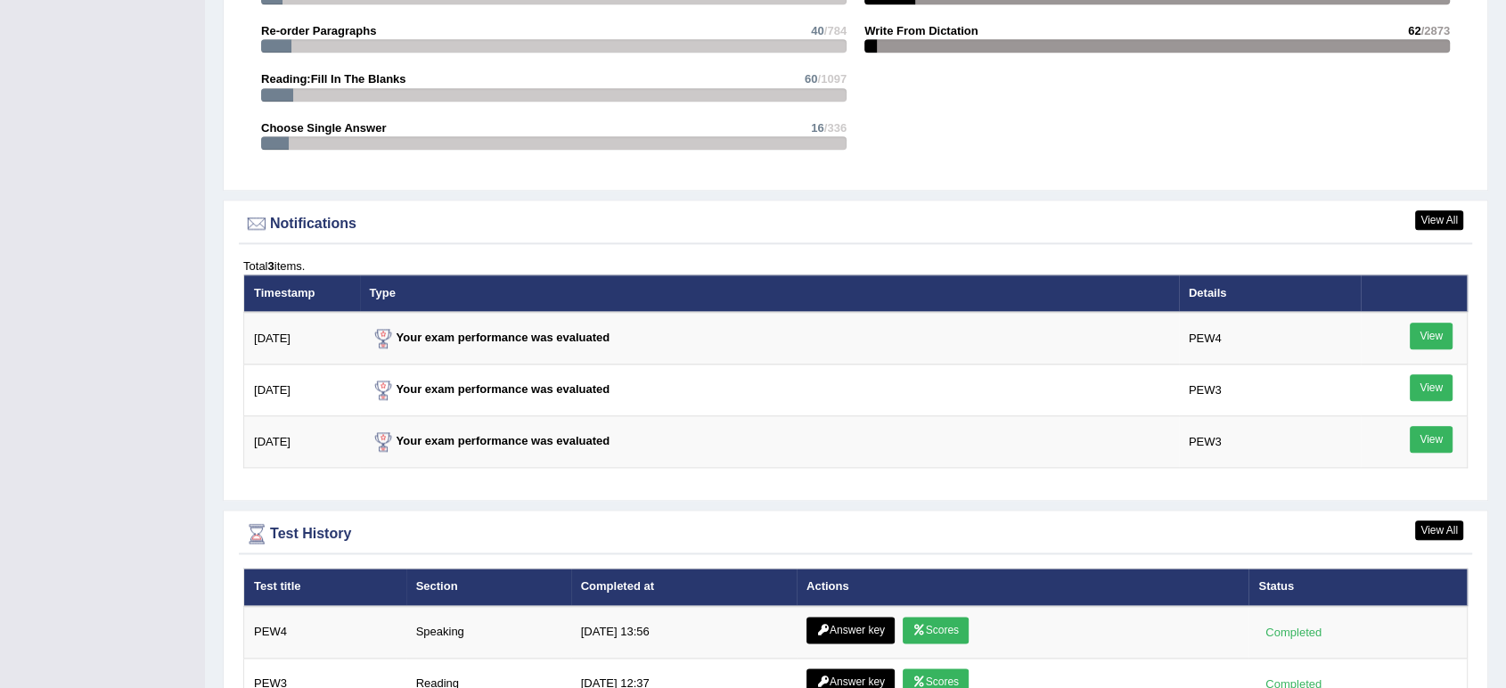
scroll to position [2079, 0]
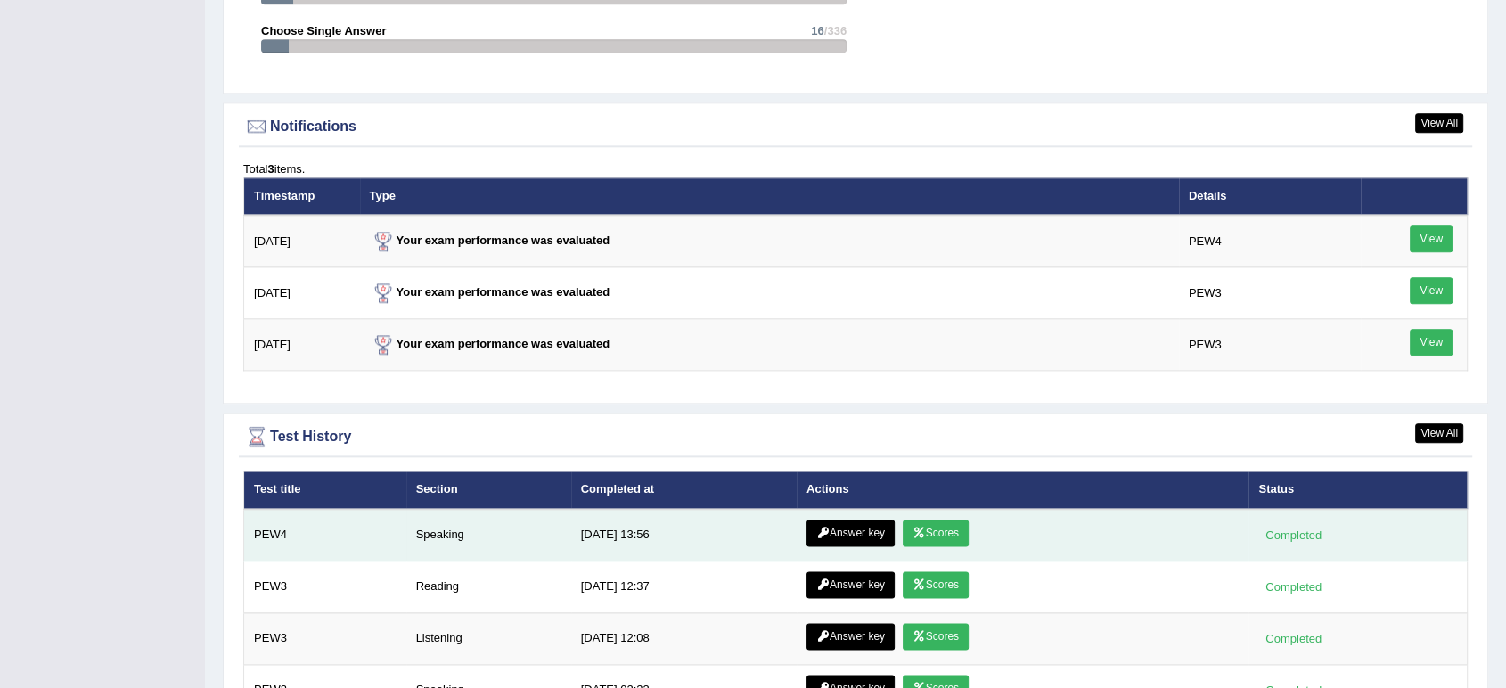
click at [826, 526] on link "Answer key" at bounding box center [850, 533] width 88 height 27
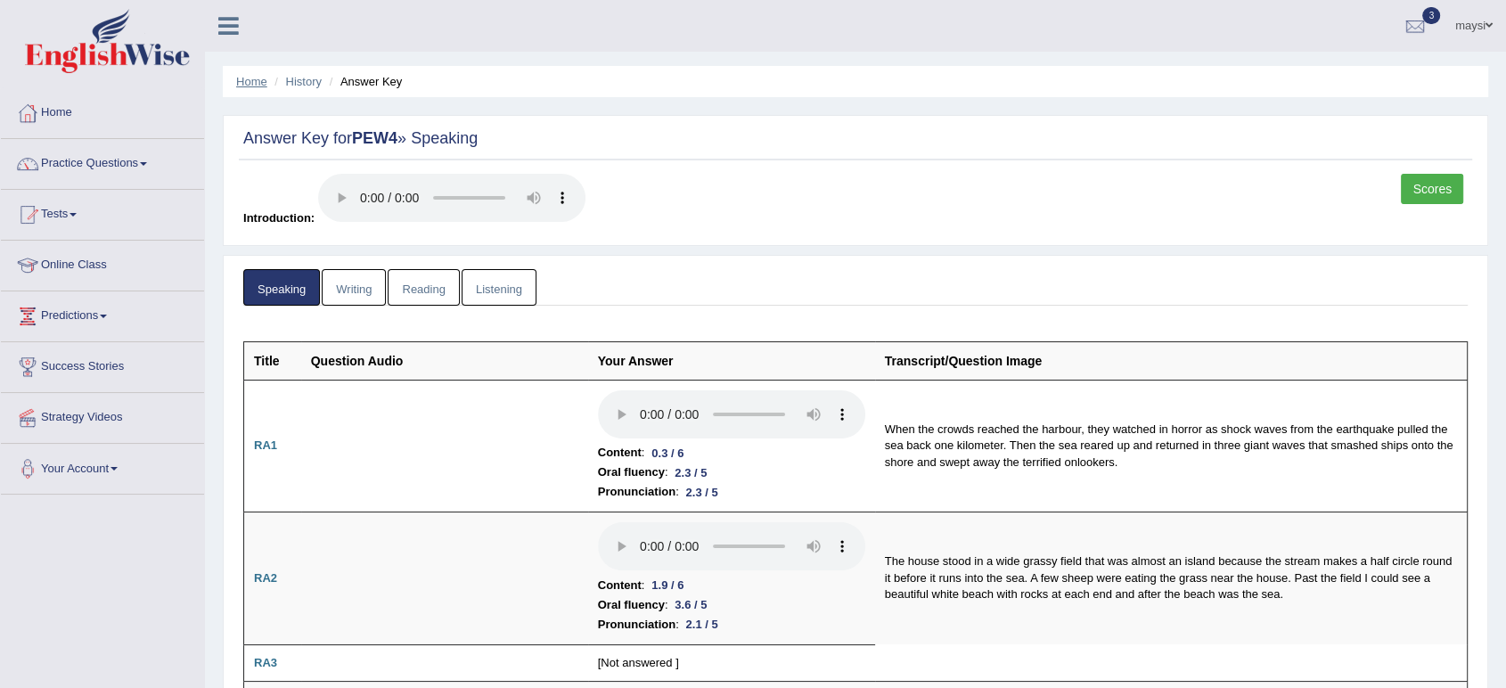
click at [258, 78] on link "Home" at bounding box center [251, 81] width 31 height 13
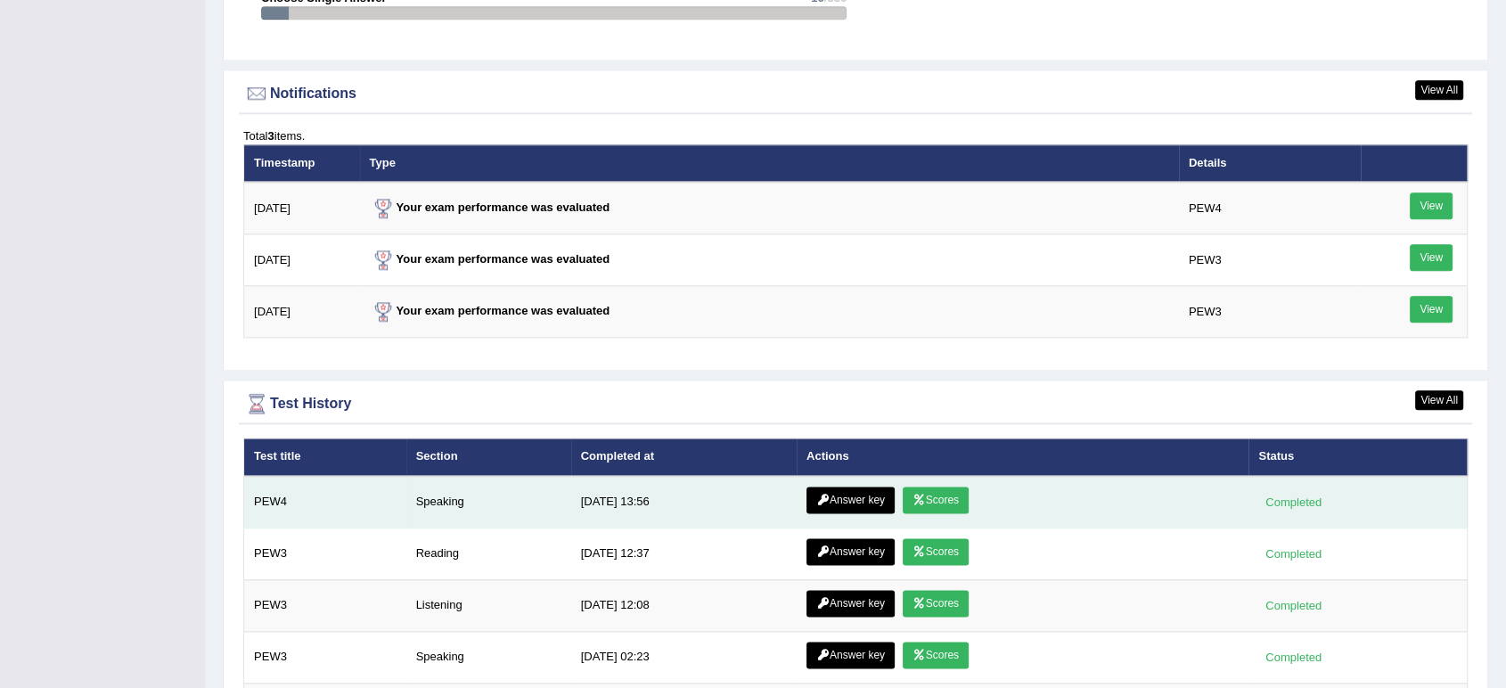
scroll to position [2178, 0]
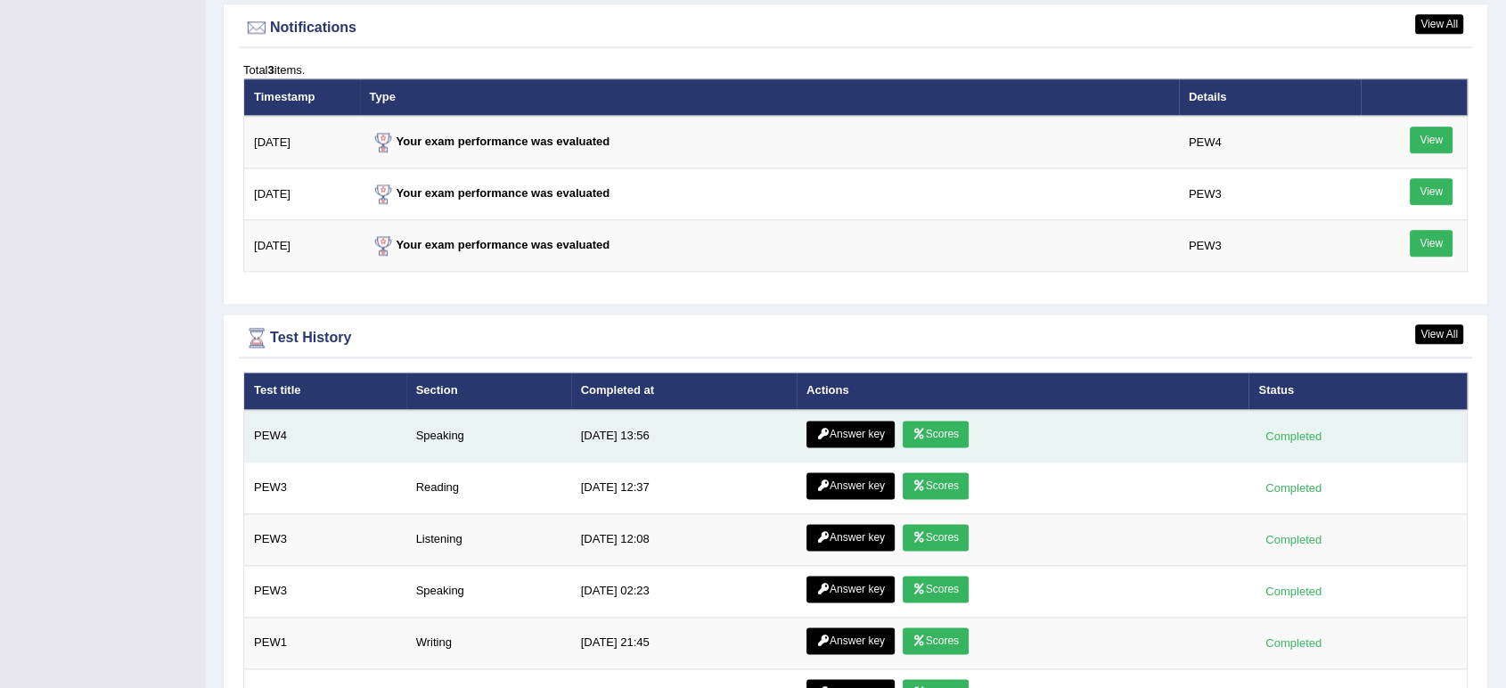
click at [933, 433] on link "Scores" at bounding box center [936, 434] width 66 height 27
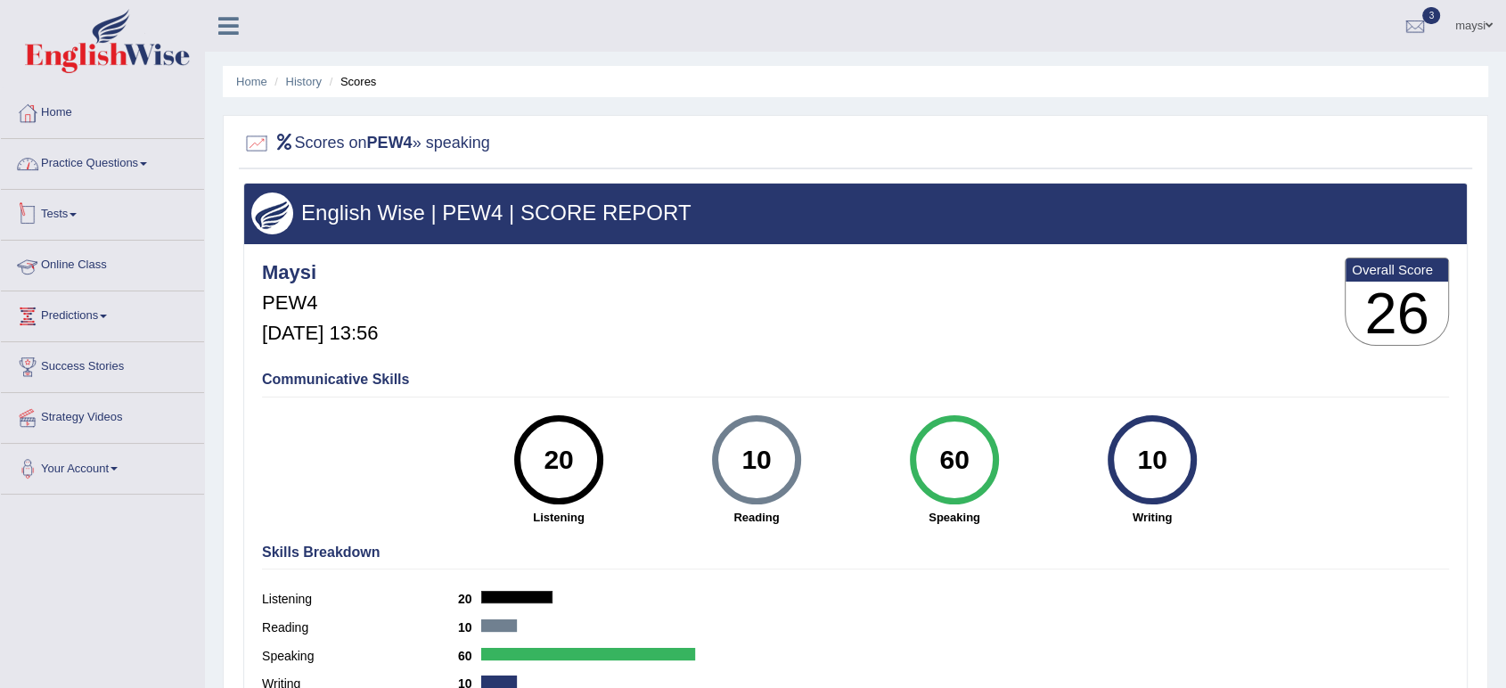
click at [113, 162] on link "Practice Questions" at bounding box center [102, 161] width 203 height 45
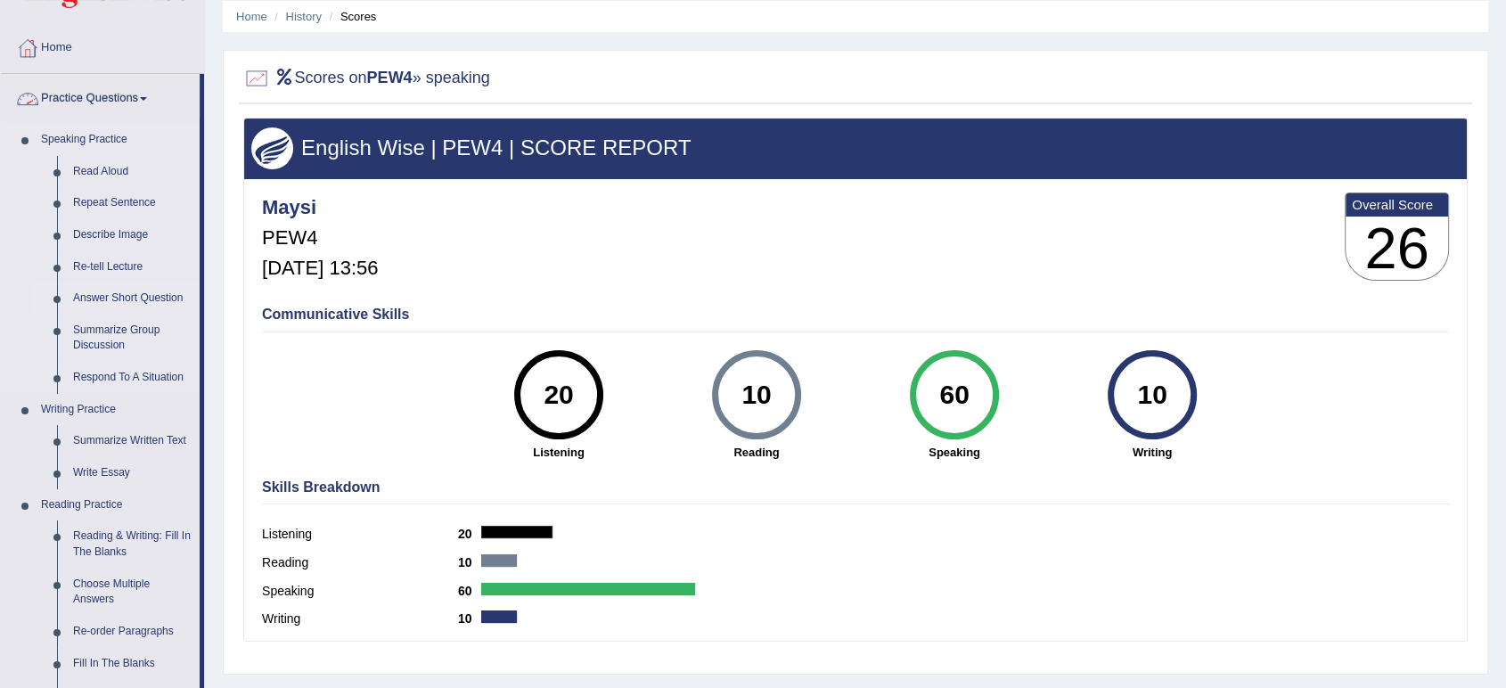
scroll to position [99, 0]
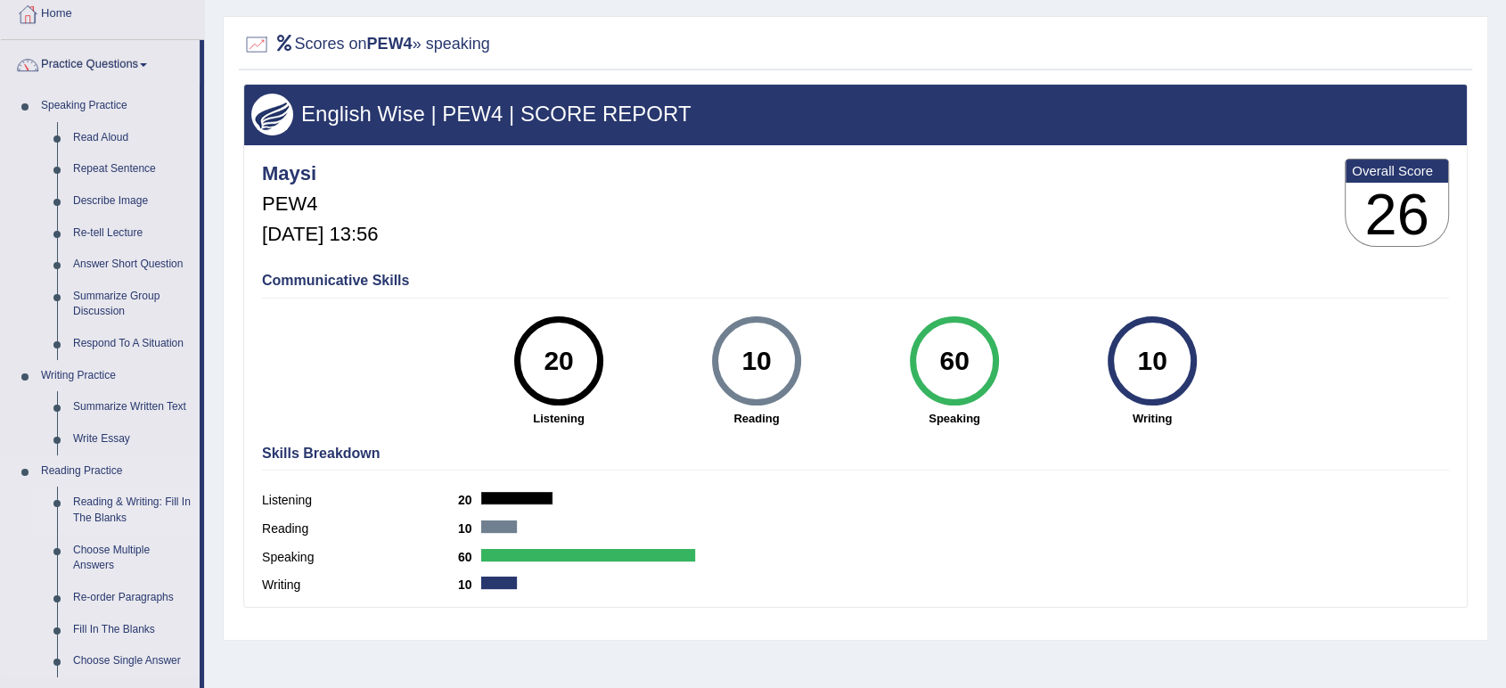
click at [128, 510] on link "Reading & Writing: Fill In The Blanks" at bounding box center [132, 510] width 135 height 47
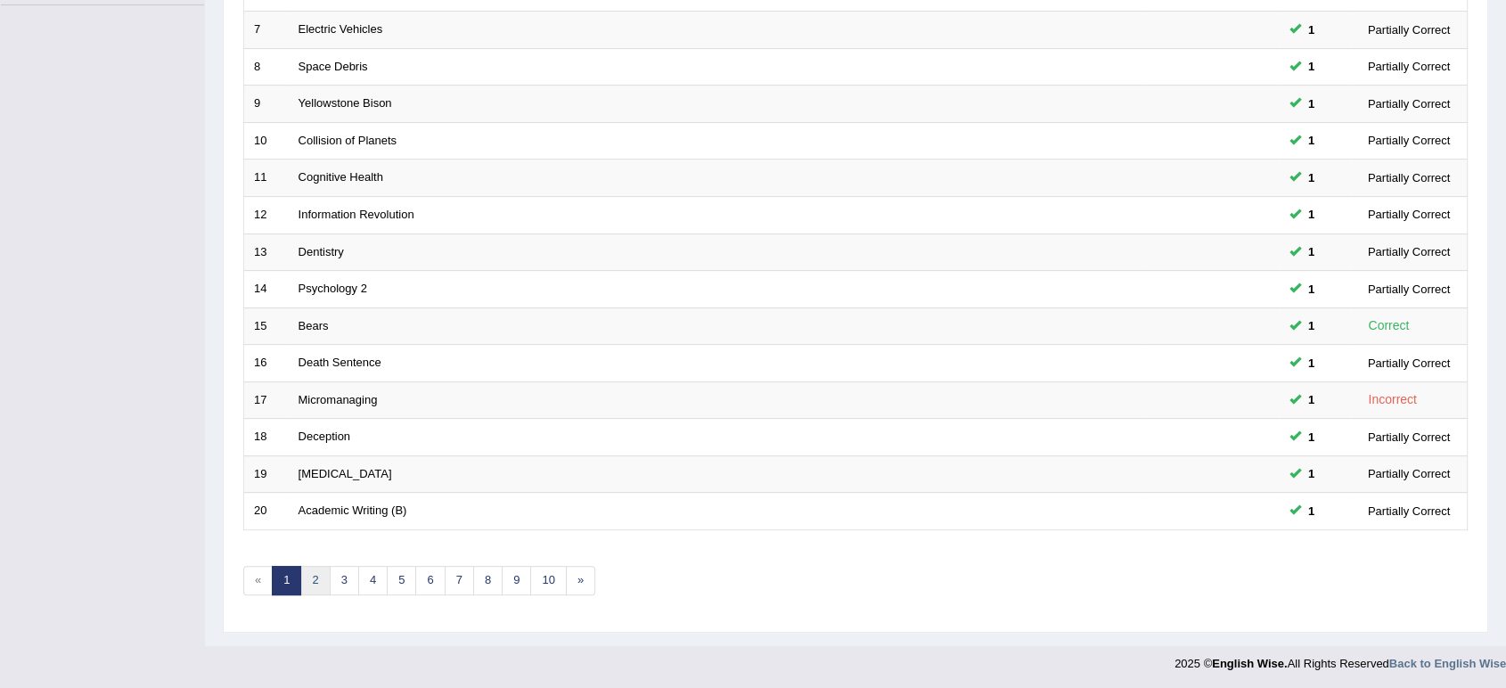
click at [315, 571] on link "2" at bounding box center [314, 580] width 29 height 29
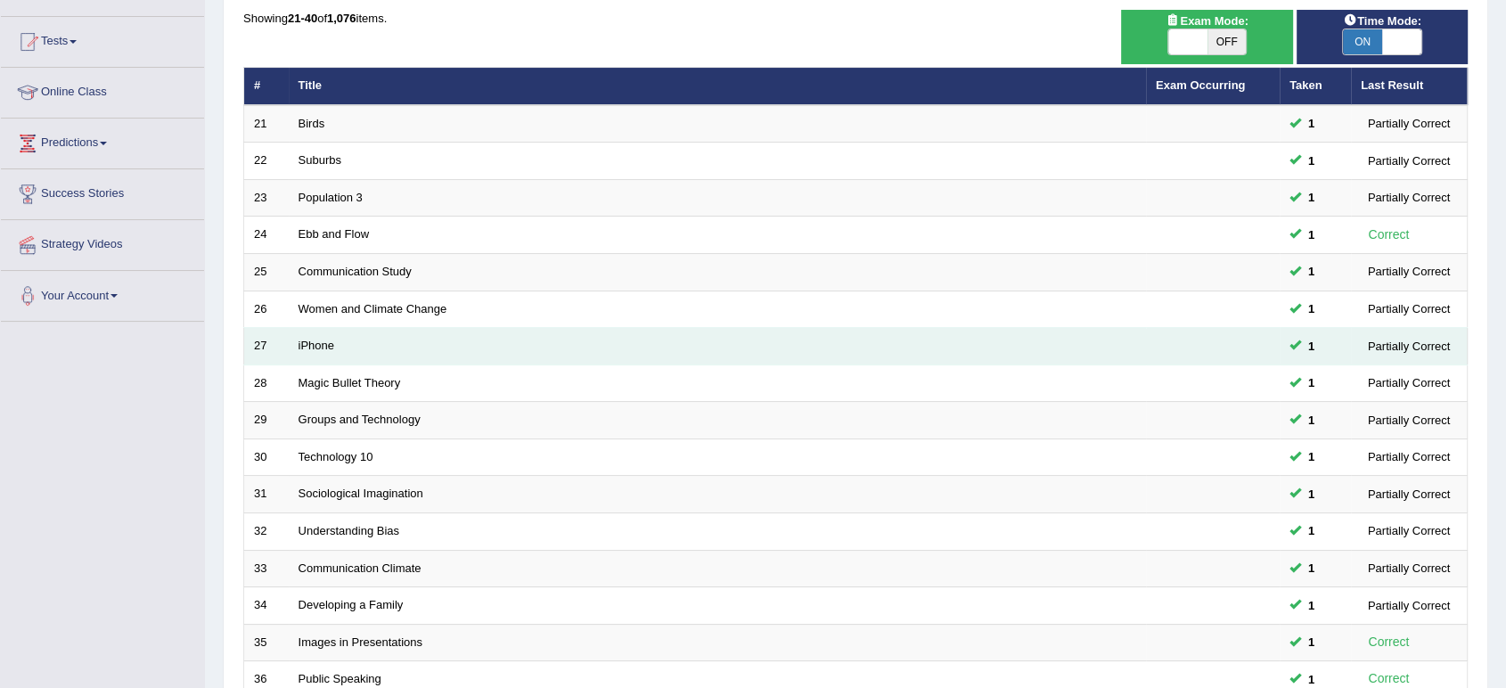
scroll to position [396, 0]
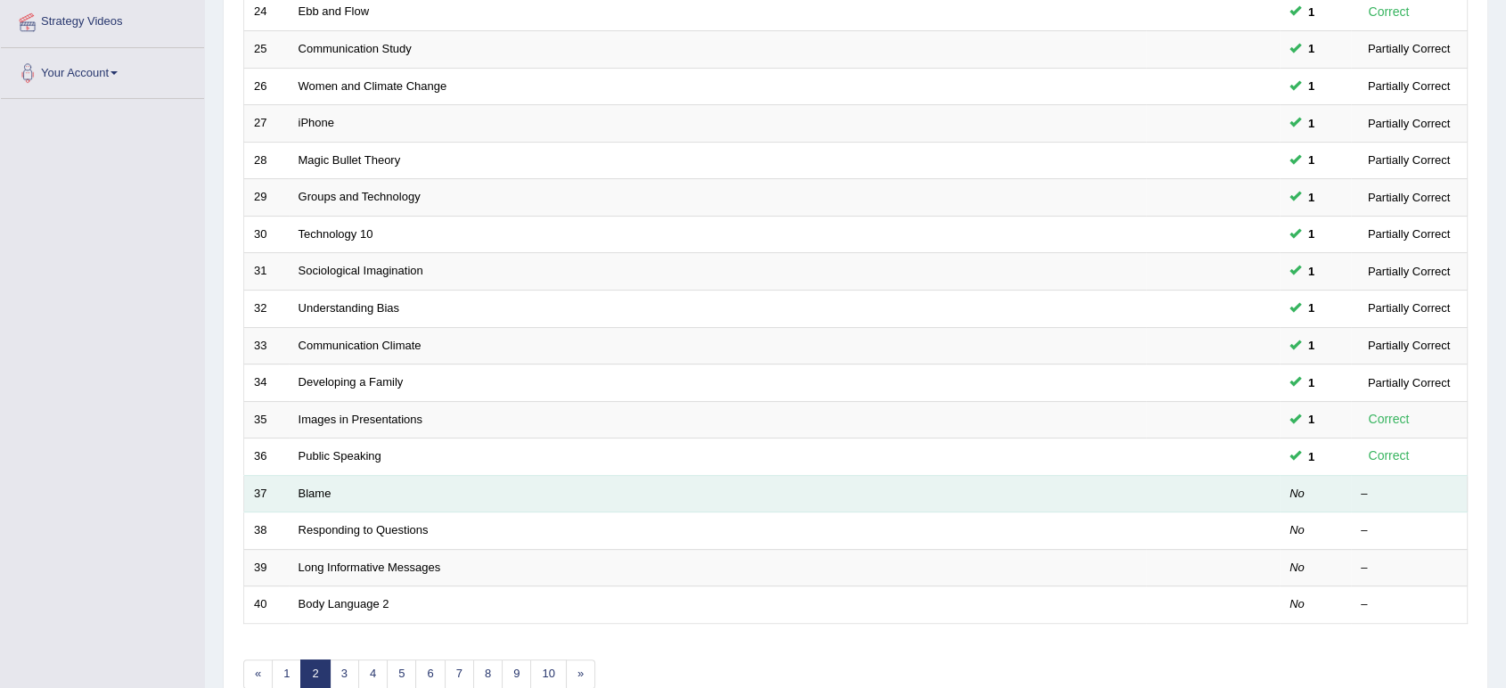
click at [297, 489] on td "Blame" at bounding box center [717, 493] width 857 height 37
click at [320, 487] on link "Blame" at bounding box center [315, 493] width 33 height 13
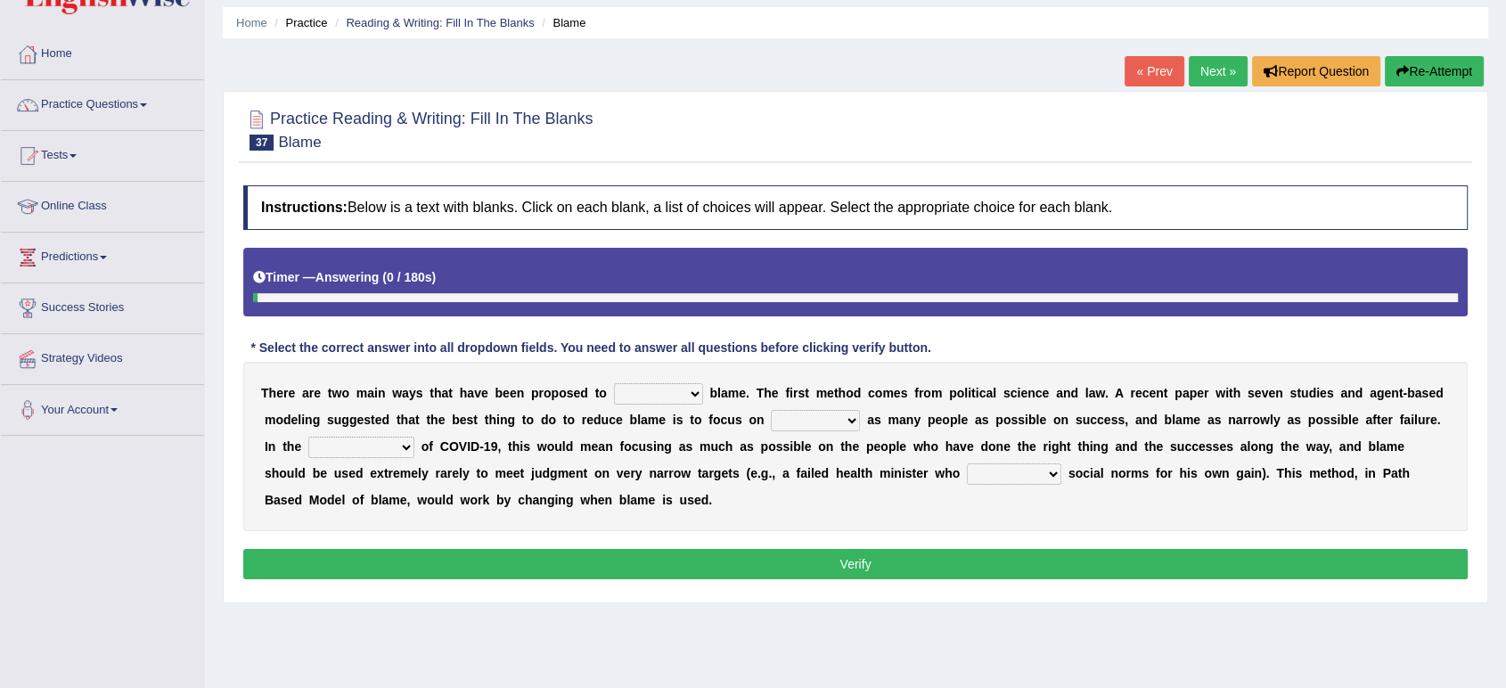
scroll to position [247, 0]
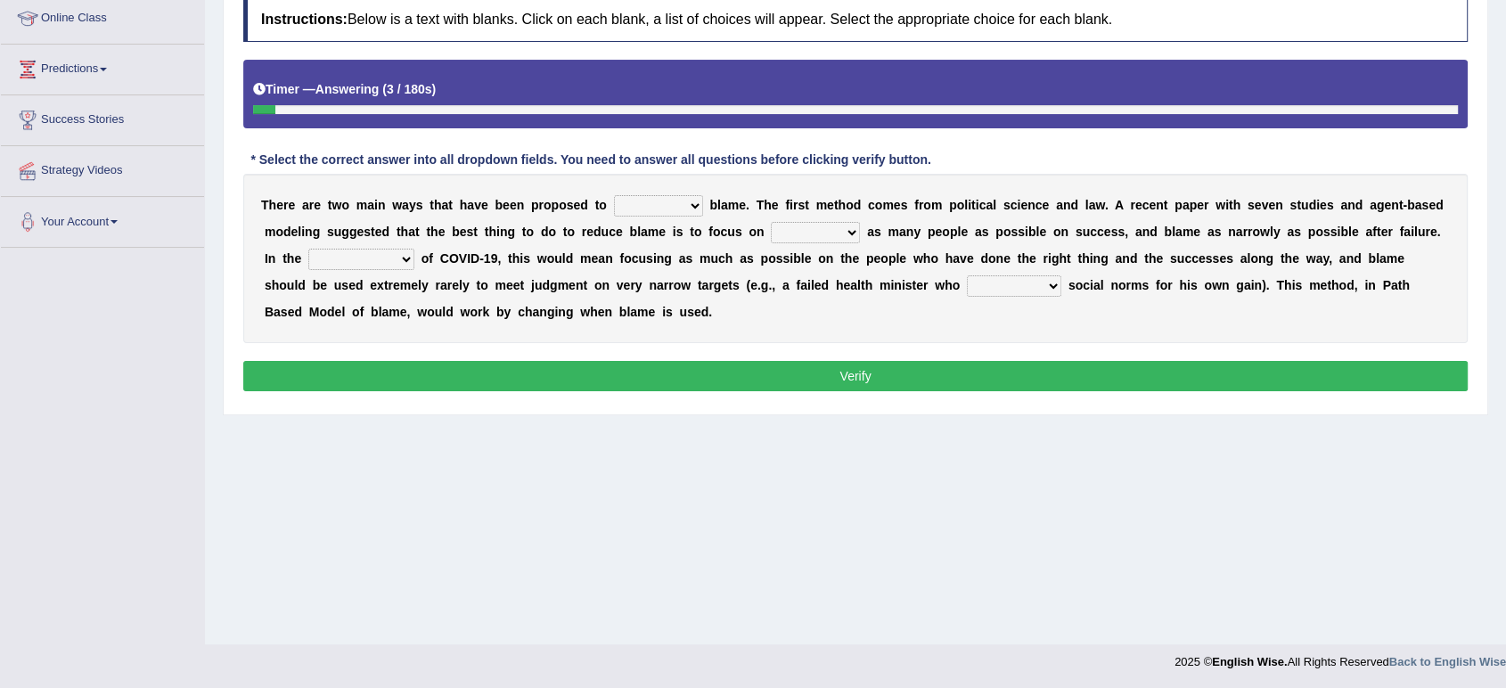
click at [642, 199] on select "abuse release reduce redress" at bounding box center [658, 205] width 89 height 21
select select "reduce"
click at [614, 195] on select "abuse release reduce redress" at bounding box center [658, 205] width 89 height 21
click at [814, 226] on select "praising promising preserving praying" at bounding box center [815, 232] width 89 height 21
select select "praising"
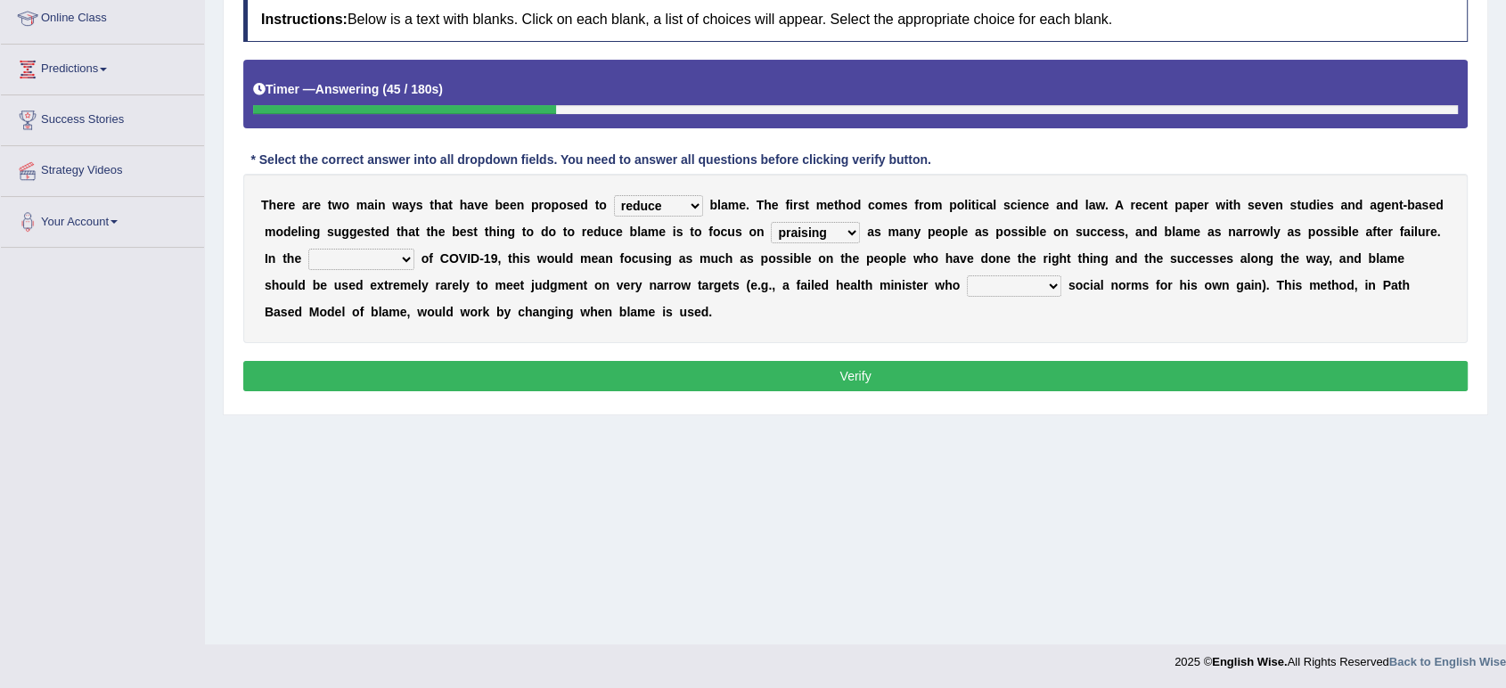
click at [771, 222] on select "praising promising preserving praying" at bounding box center [815, 232] width 89 height 21
click at [375, 266] on select "context confrontation text construction" at bounding box center [361, 259] width 106 height 21
select select "confrontation"
click at [308, 249] on select "context confrontation text construction" at bounding box center [361, 259] width 106 height 21
click at [1035, 279] on select "departed established violated met" at bounding box center [1014, 285] width 94 height 21
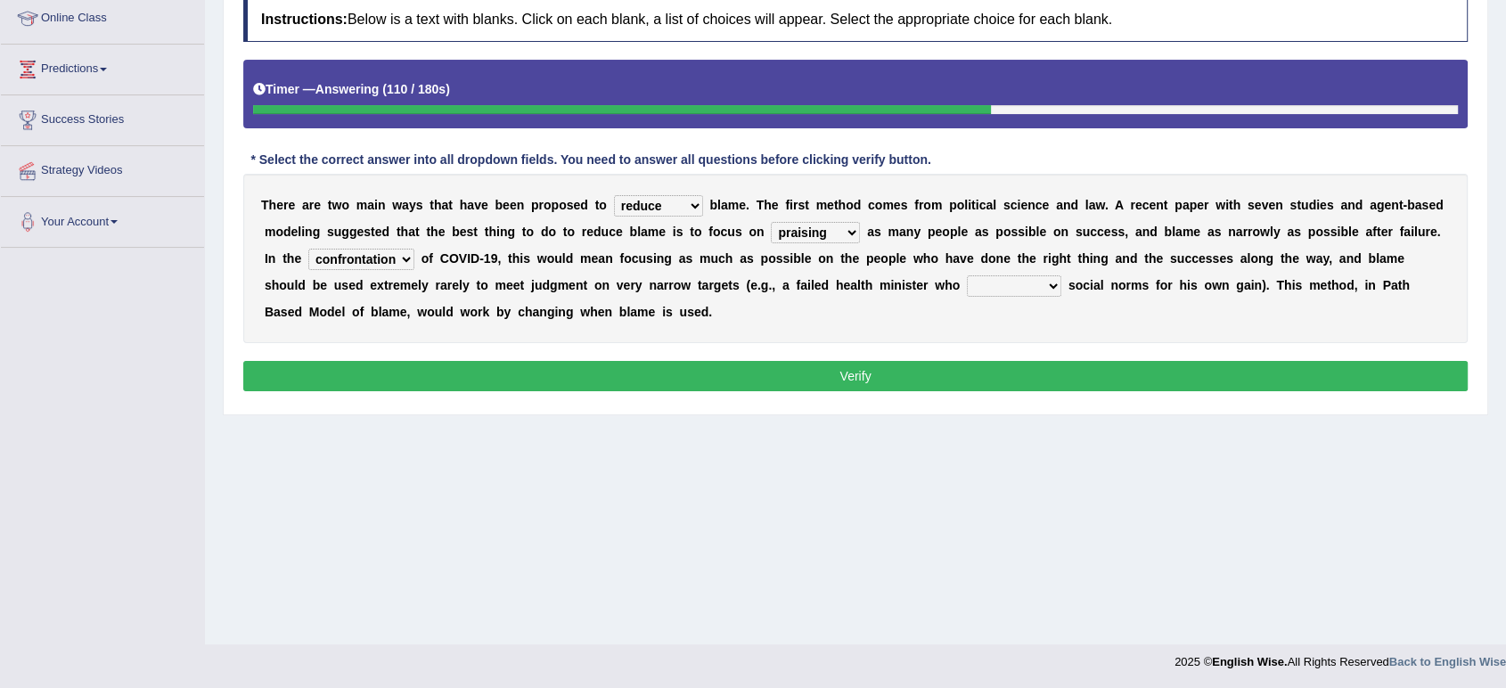
select select "met"
click at [967, 275] on select "departed established violated met" at bounding box center [1014, 285] width 94 height 21
click at [830, 368] on button "Verify" at bounding box center [855, 376] width 1224 height 30
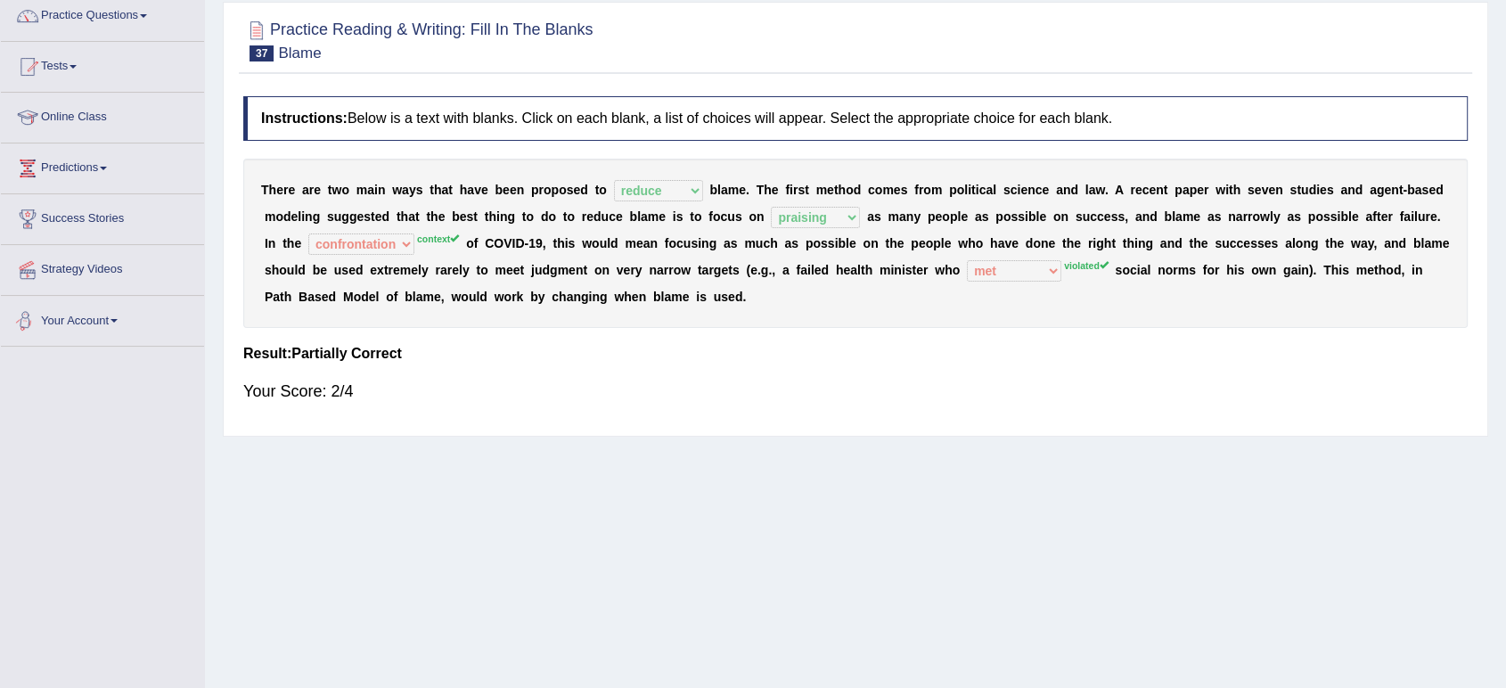
scroll to position [0, 0]
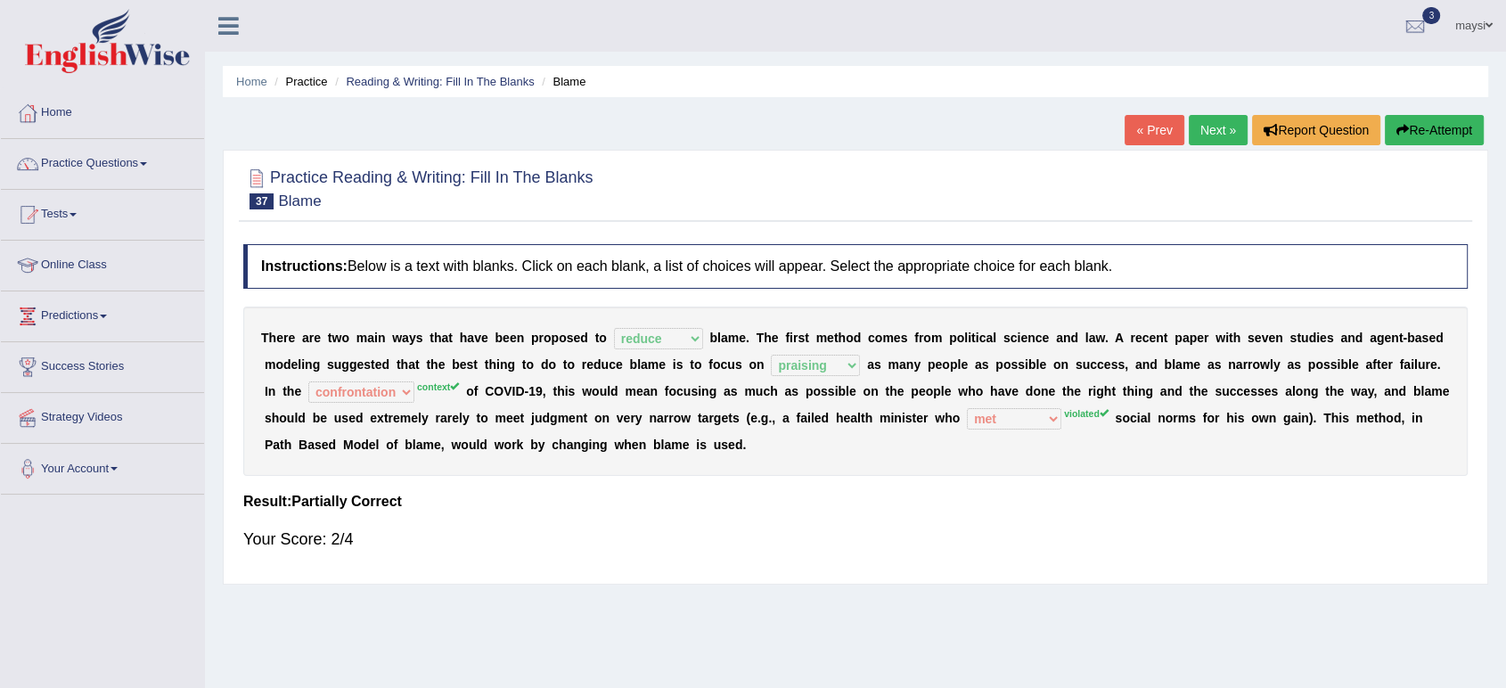
click at [1175, 531] on div "Your Score: 2/4" at bounding box center [855, 539] width 1224 height 43
